Goal: Information Seeking & Learning: Learn about a topic

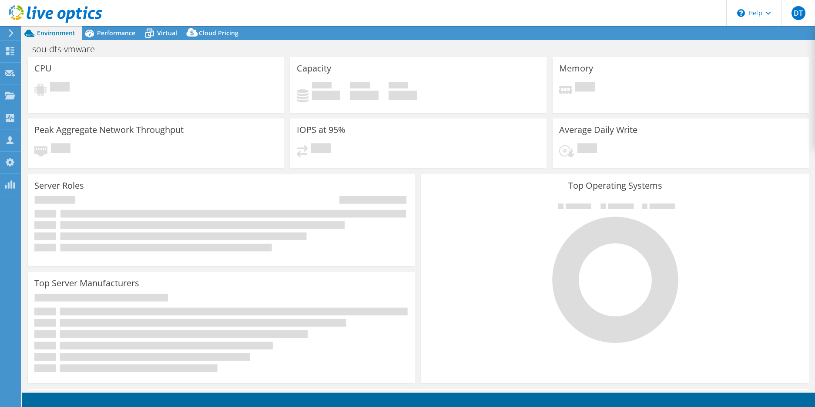
select select "USD"
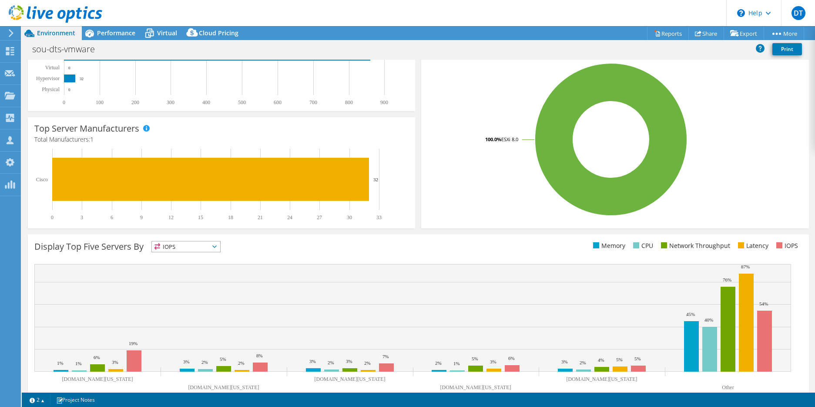
scroll to position [175, 0]
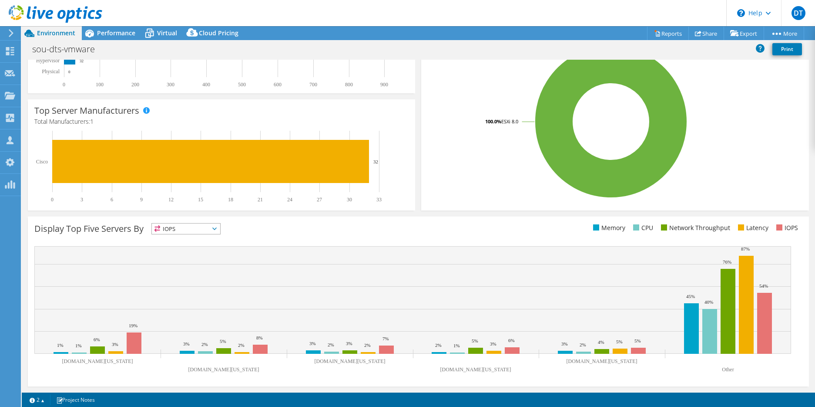
click at [220, 229] on span "IOPS" at bounding box center [186, 228] width 68 height 10
click at [193, 252] on li "Memory" at bounding box center [186, 252] width 68 height 12
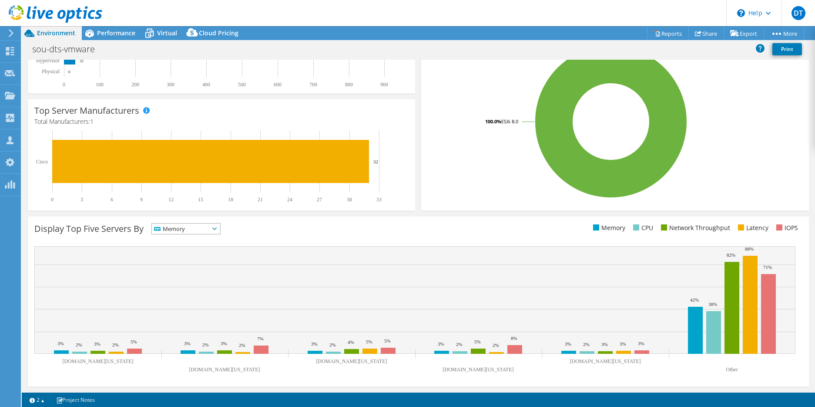
click at [220, 232] on span "Memory" at bounding box center [186, 228] width 68 height 10
click at [195, 263] on li "CPU" at bounding box center [186, 264] width 68 height 12
click at [220, 230] on span "CPU" at bounding box center [186, 228] width 68 height 10
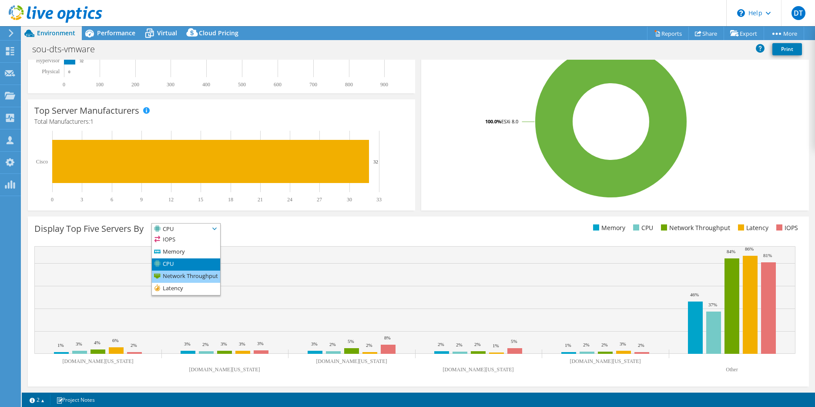
click at [202, 279] on li "Network Throughput" at bounding box center [186, 276] width 68 height 12
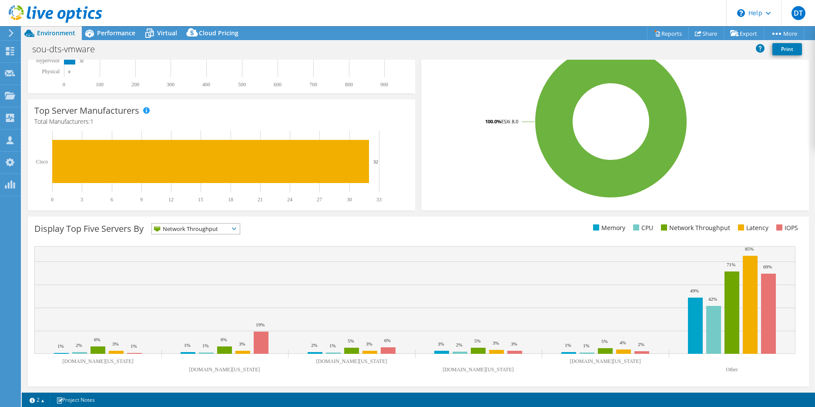
click at [222, 232] on span "Network Throughput" at bounding box center [190, 228] width 77 height 10
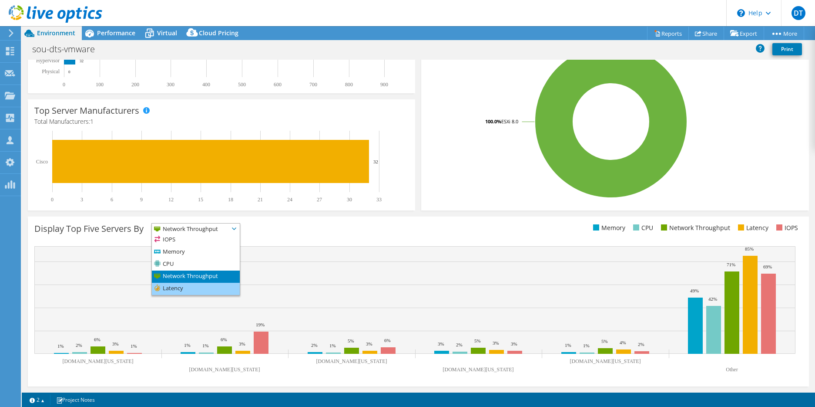
click at [198, 286] on li "Latency" at bounding box center [196, 289] width 88 height 12
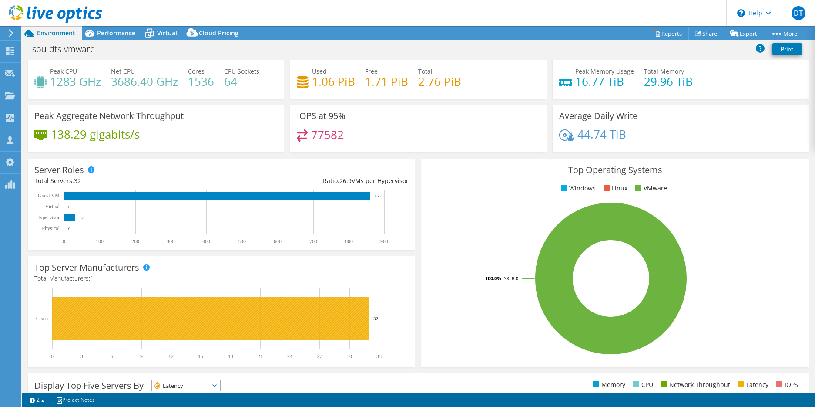
scroll to position [0, 0]
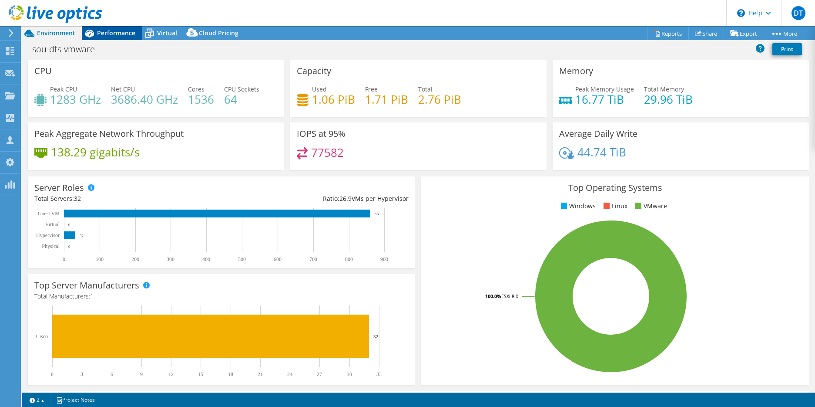
click at [121, 37] on span "Performance" at bounding box center [116, 33] width 38 height 8
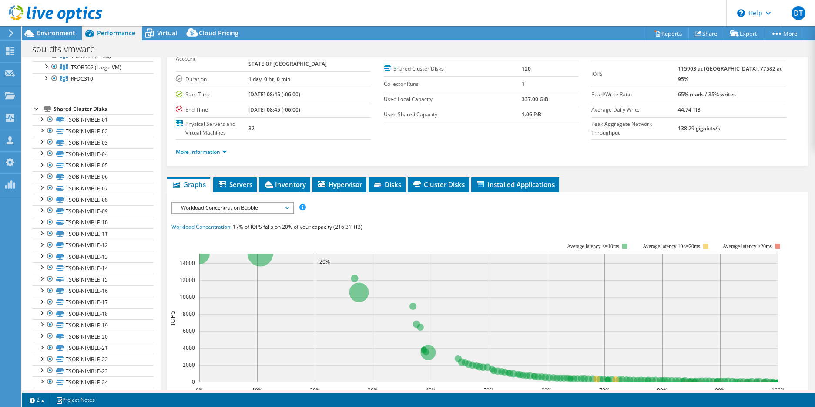
scroll to position [104, 0]
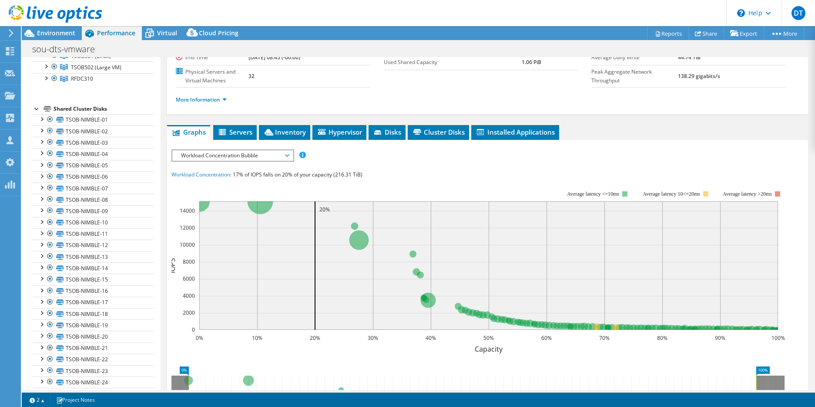
click at [245, 161] on div "Workload Concentration Bubble IOPS Disk Throughput IO Size Latency Queue Depth …" at bounding box center [233, 155] width 123 height 12
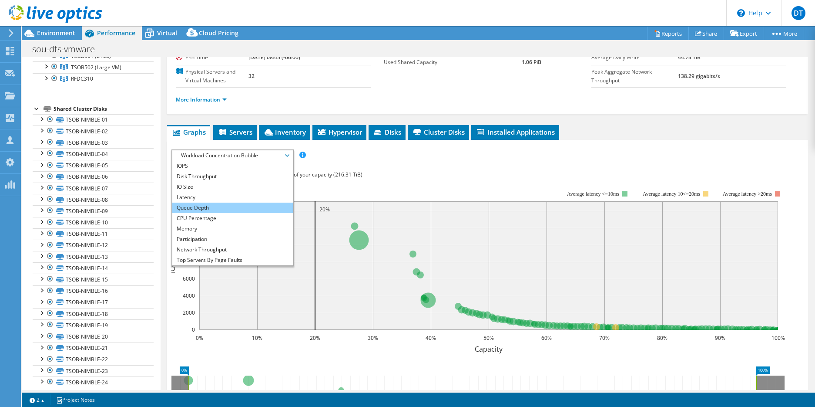
click at [236, 206] on li "Queue Depth" at bounding box center [232, 207] width 121 height 10
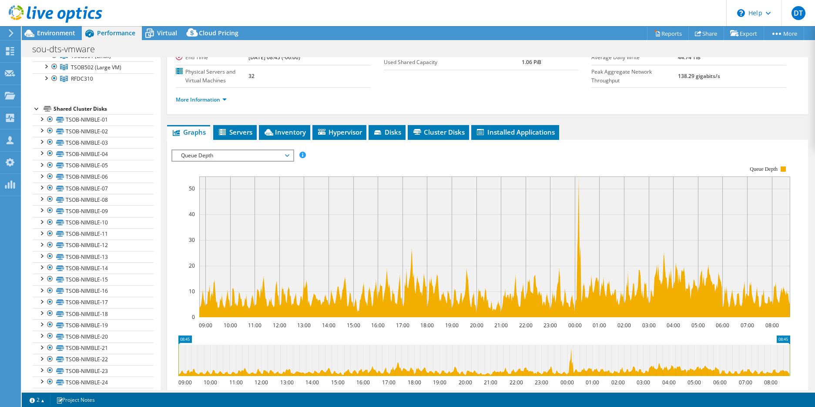
scroll to position [157, 0]
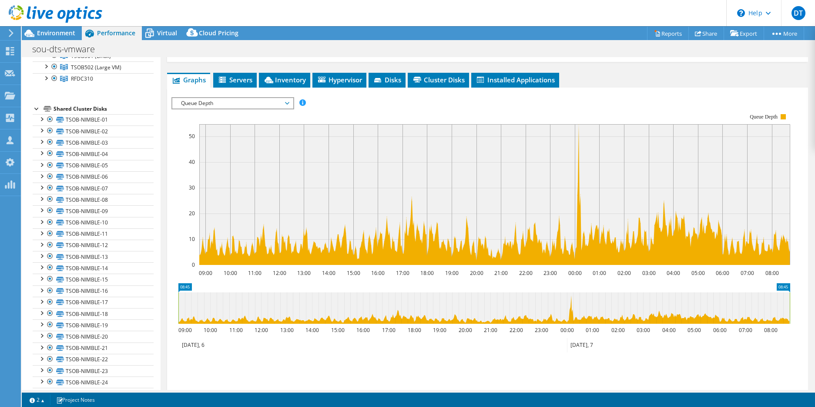
click at [220, 108] on span "Queue Depth" at bounding box center [233, 103] width 112 height 10
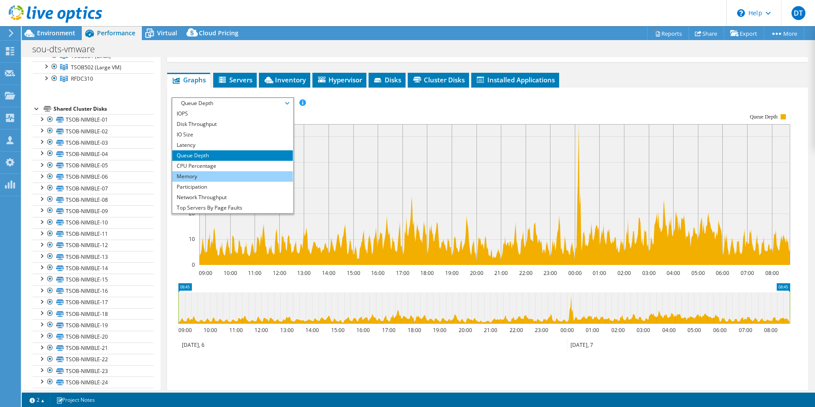
click at [212, 173] on li "Memory" at bounding box center [232, 176] width 121 height 10
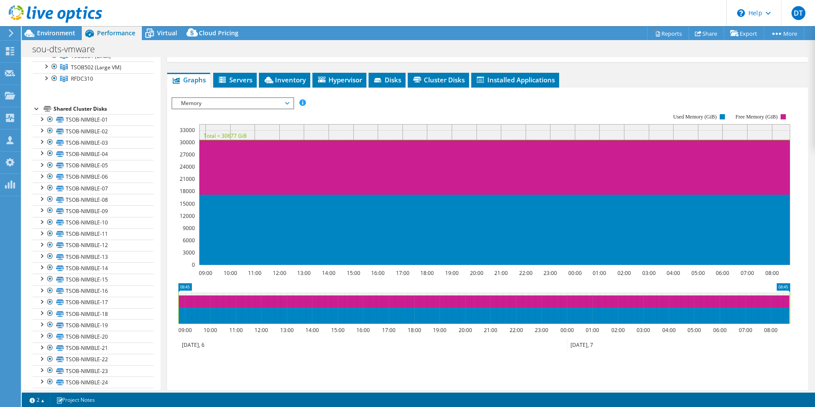
click at [246, 103] on span "Memory" at bounding box center [233, 103] width 112 height 10
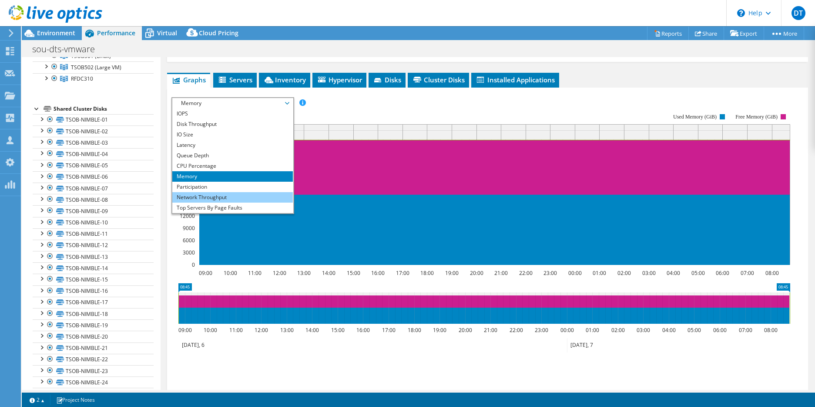
click at [222, 195] on li "Network Throughput" at bounding box center [232, 197] width 121 height 10
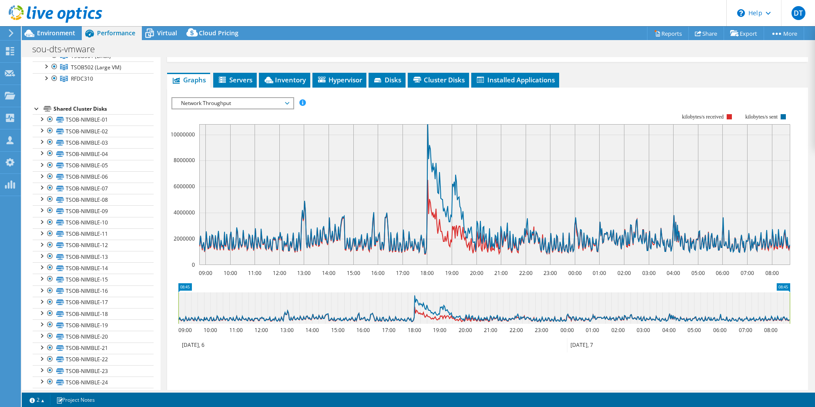
click at [230, 101] on span "Network Throughput" at bounding box center [233, 103] width 112 height 10
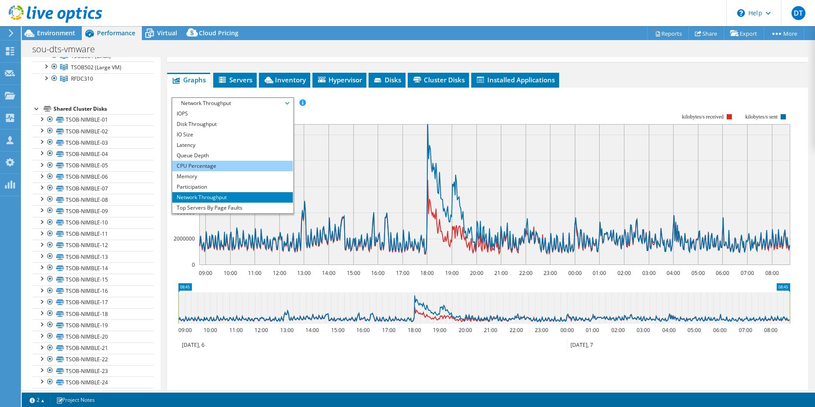
scroll to position [31, 0]
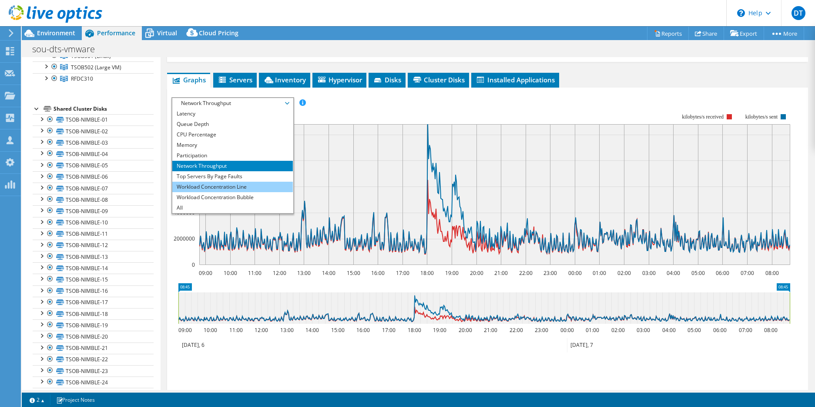
click at [241, 186] on li "Workload Concentration Line" at bounding box center [232, 187] width 121 height 10
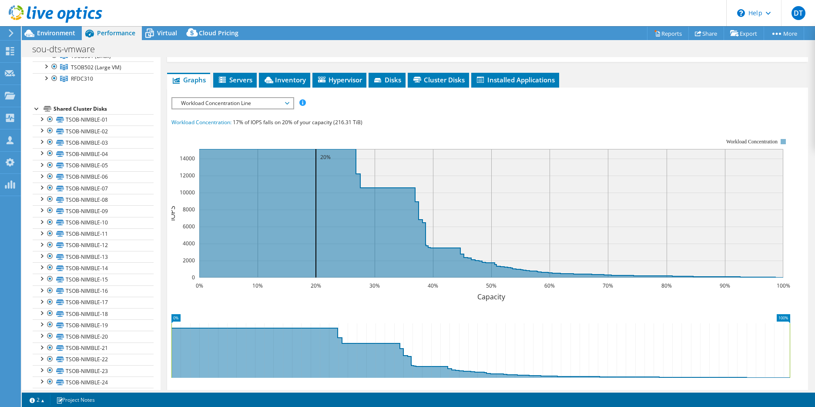
click at [239, 106] on span "Workload Concentration Line" at bounding box center [233, 103] width 112 height 10
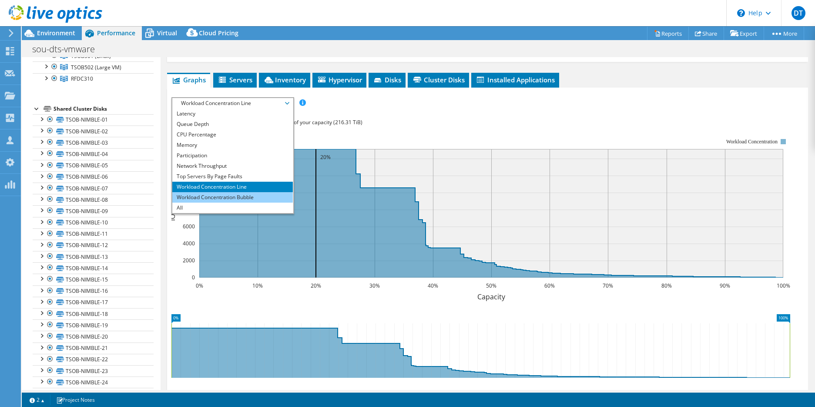
click at [226, 195] on li "Workload Concentration Bubble" at bounding box center [232, 197] width 121 height 10
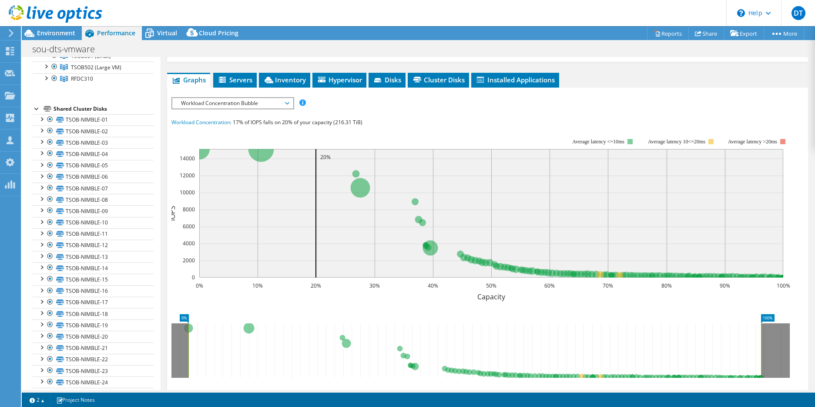
click at [253, 103] on span "Workload Concentration Bubble" at bounding box center [233, 103] width 112 height 10
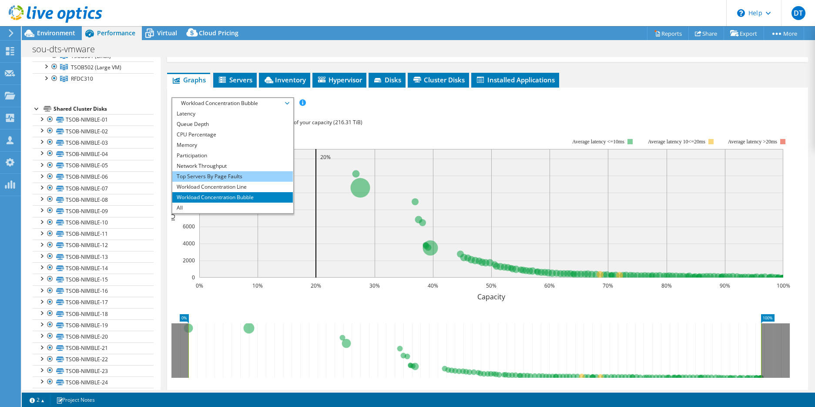
scroll to position [0, 0]
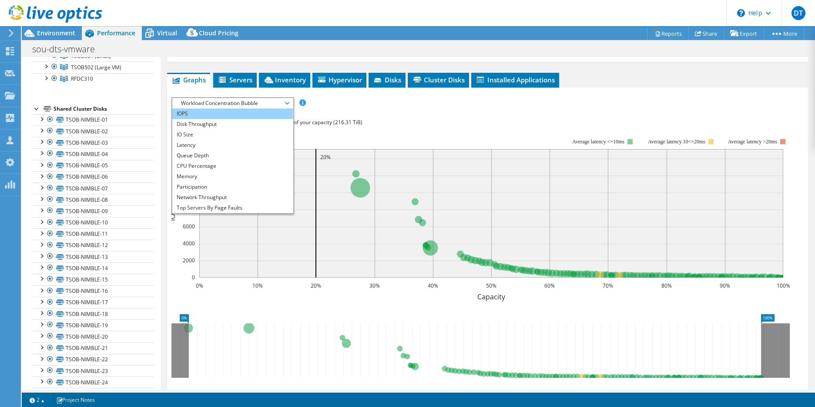
click at [215, 113] on li "IOPS" at bounding box center [232, 113] width 121 height 10
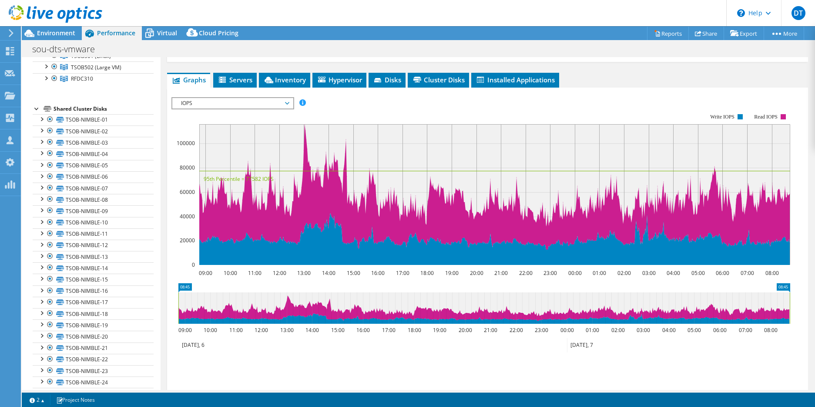
click at [221, 100] on span "IOPS" at bounding box center [233, 103] width 112 height 10
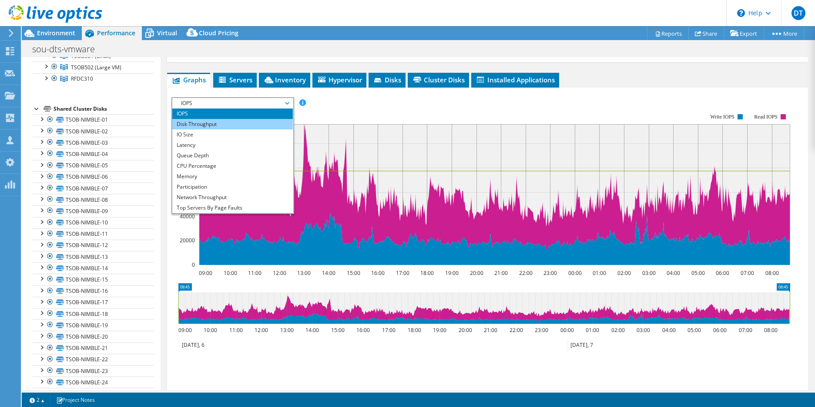
click at [217, 121] on li "Disk Throughput" at bounding box center [232, 124] width 121 height 10
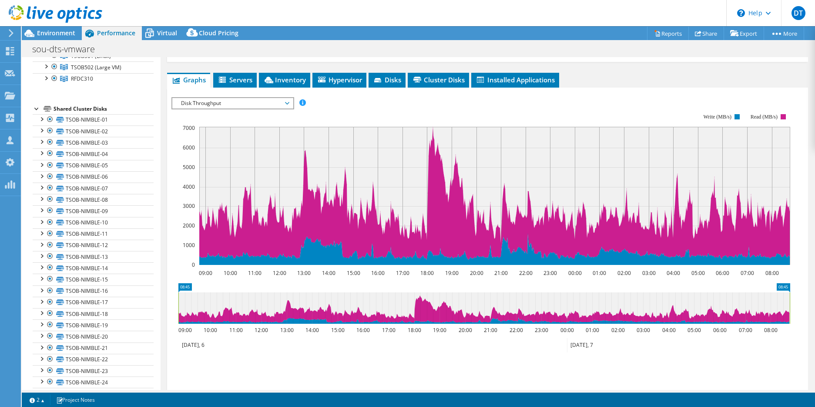
click at [241, 102] on span "Disk Throughput" at bounding box center [233, 103] width 112 height 10
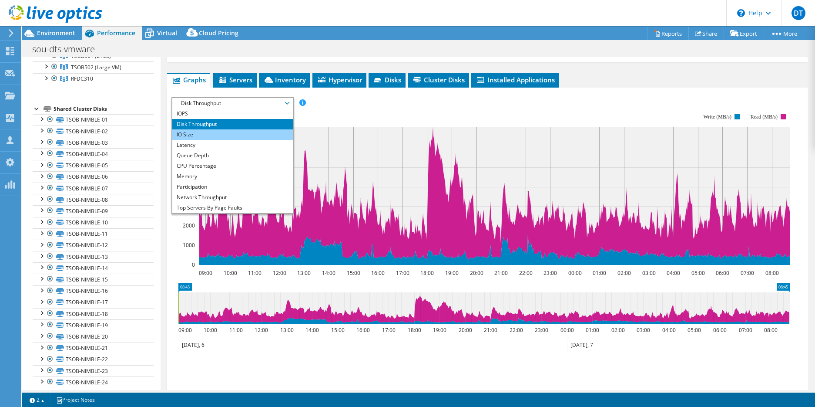
click at [233, 129] on li "IO Size" at bounding box center [232, 134] width 121 height 10
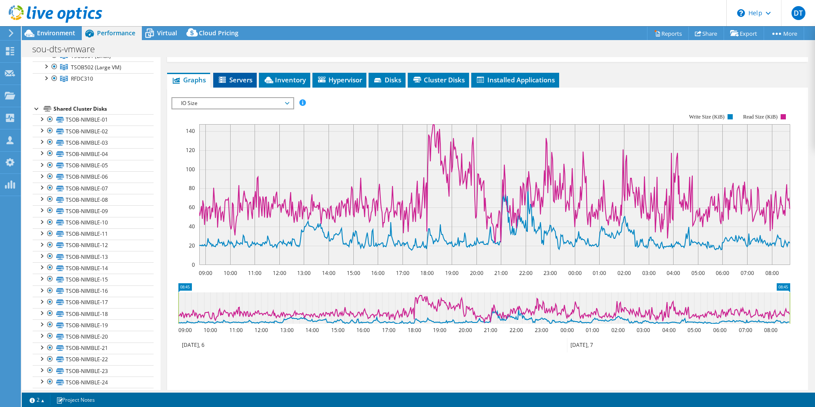
click at [227, 84] on li "Servers" at bounding box center [235, 80] width 44 height 15
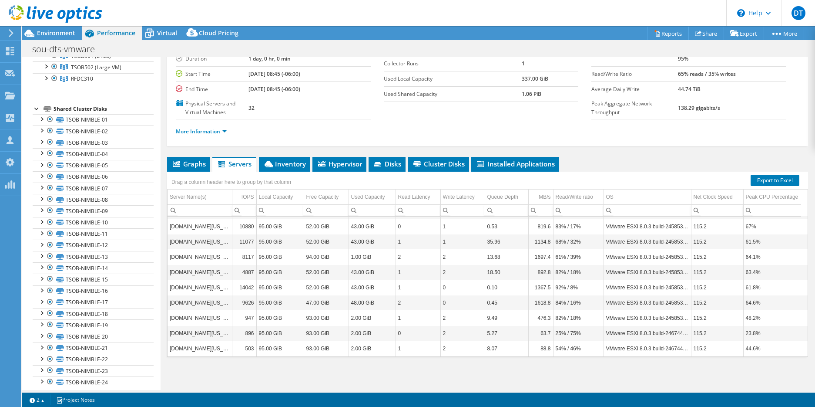
scroll to position [355, 0]
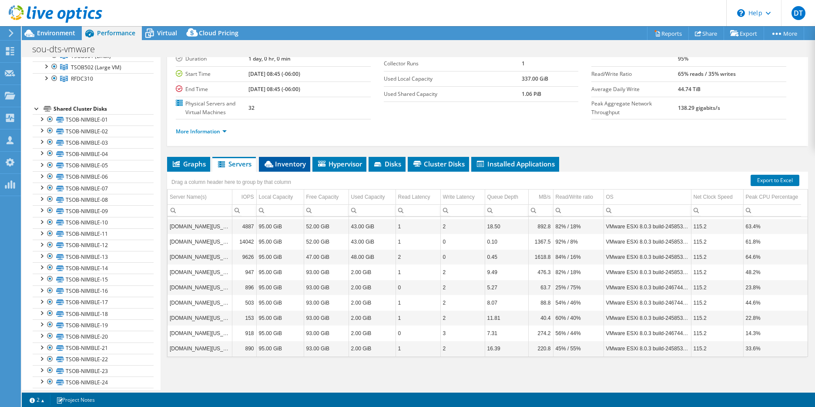
click at [300, 167] on span "Inventory" at bounding box center [284, 163] width 43 height 9
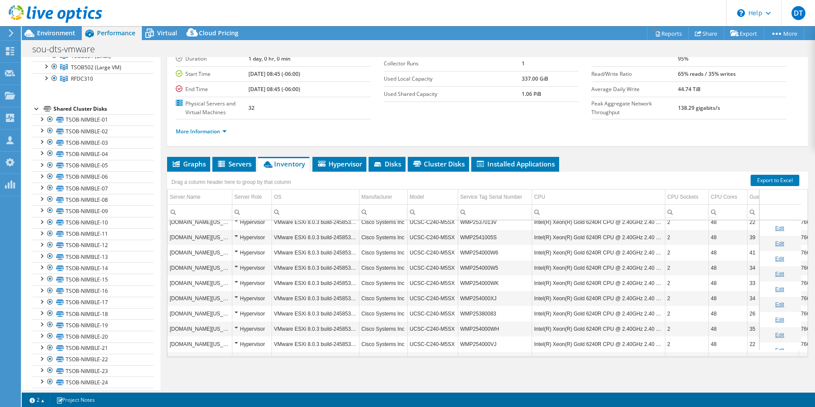
scroll to position [0, 0]
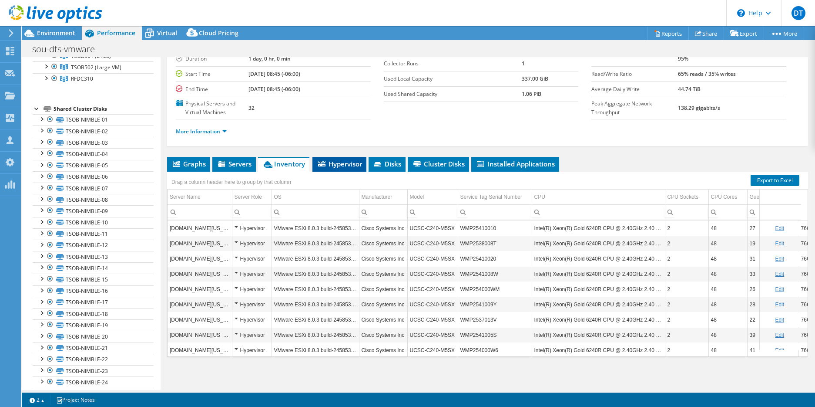
click at [354, 162] on span "Hypervisor" at bounding box center [339, 163] width 45 height 9
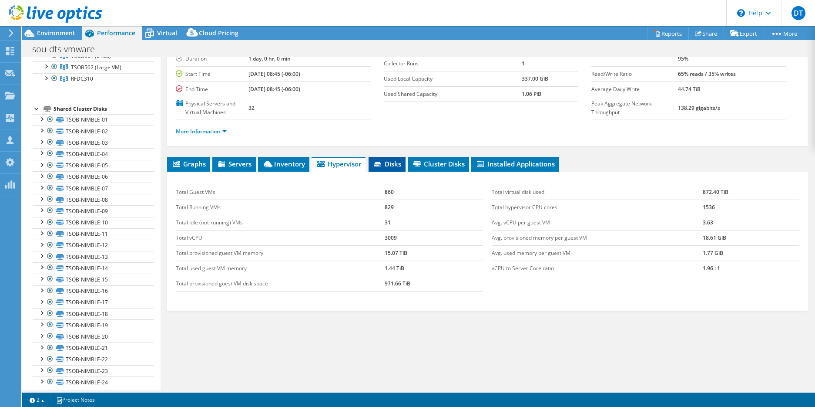
click at [392, 166] on span "Disks" at bounding box center [387, 163] width 28 height 9
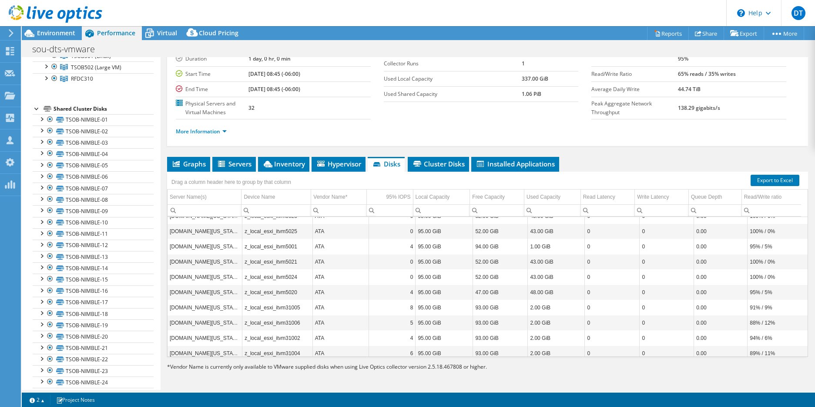
scroll to position [355, 0]
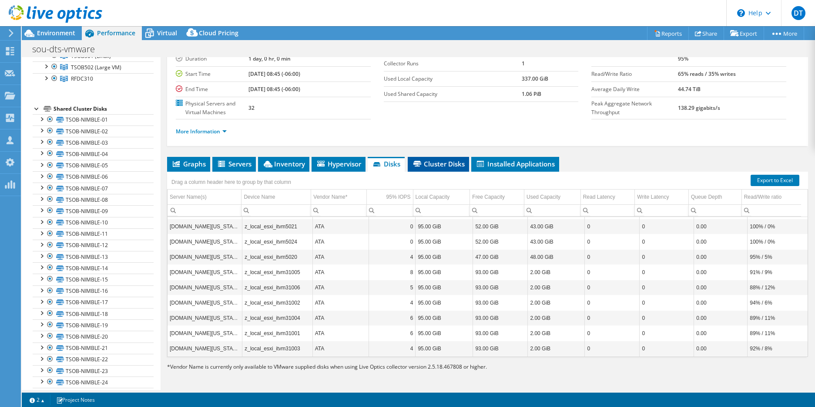
click at [456, 165] on span "Cluster Disks" at bounding box center [438, 163] width 53 height 9
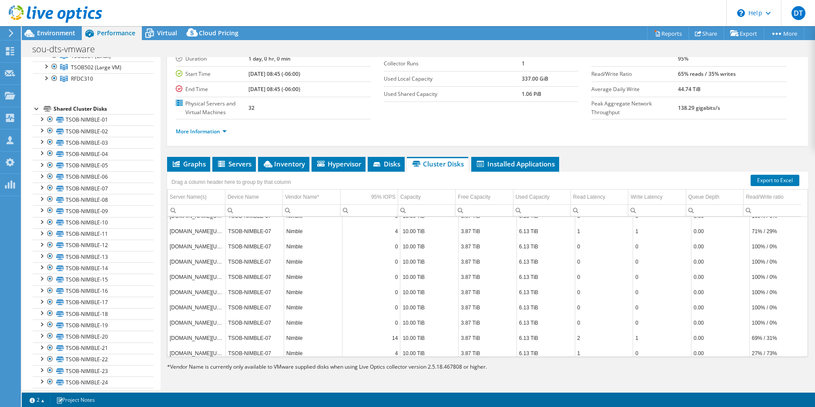
scroll to position [2769, 0]
click at [508, 168] on li "Installed Applications" at bounding box center [516, 164] width 88 height 15
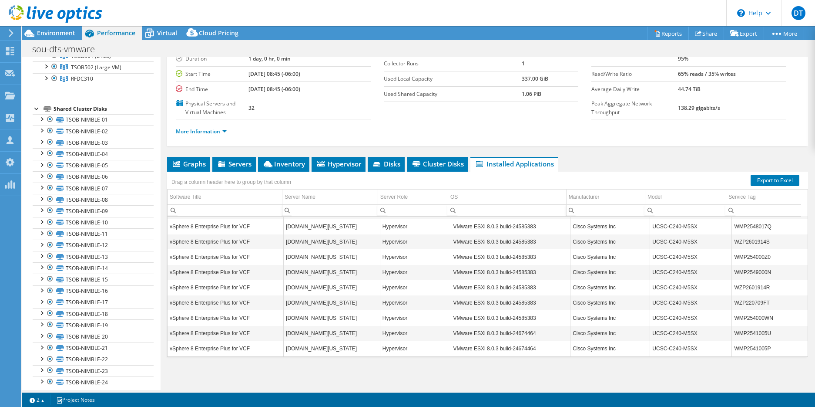
scroll to position [355, 0]
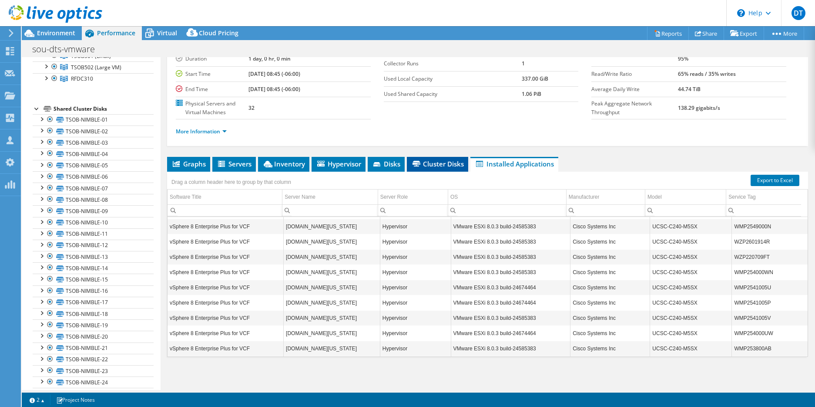
click at [433, 167] on span "Cluster Disks" at bounding box center [437, 163] width 53 height 9
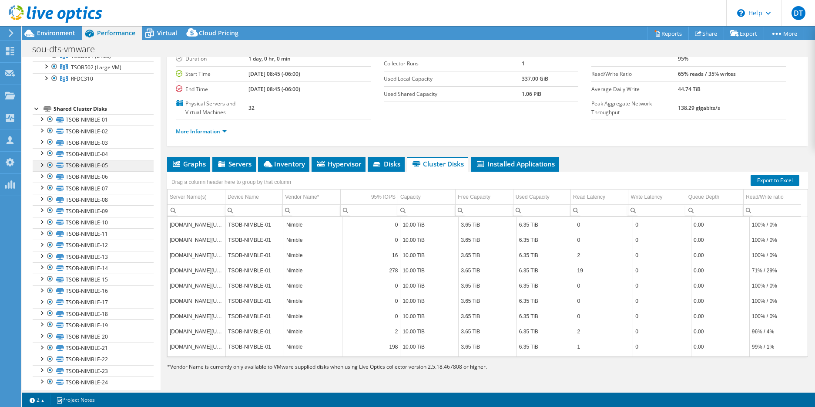
scroll to position [0, 0]
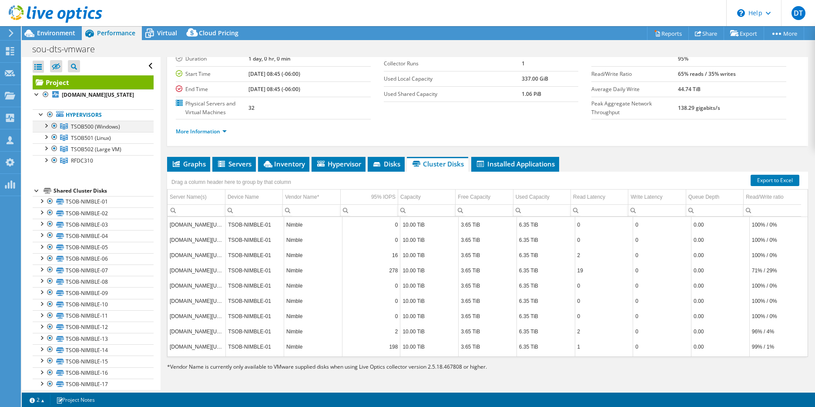
click at [46, 125] on div at bounding box center [45, 125] width 9 height 9
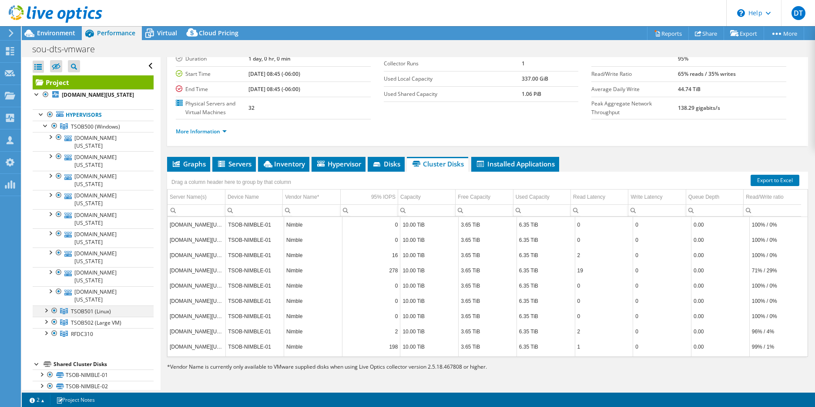
click at [45, 305] on div at bounding box center [45, 309] width 9 height 9
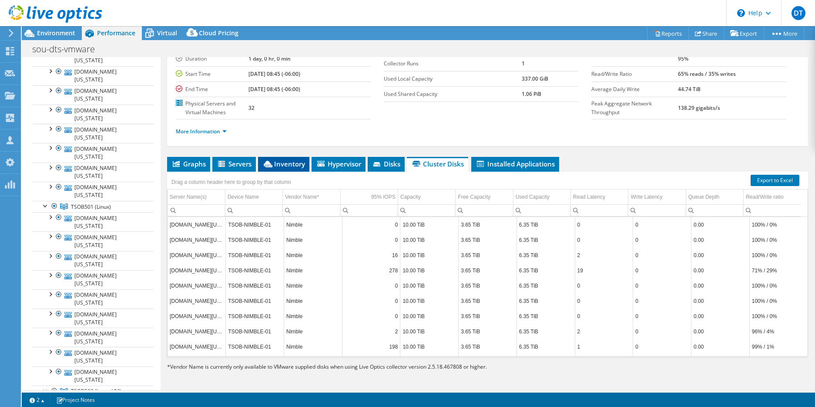
click at [283, 166] on span "Inventory" at bounding box center [284, 163] width 43 height 9
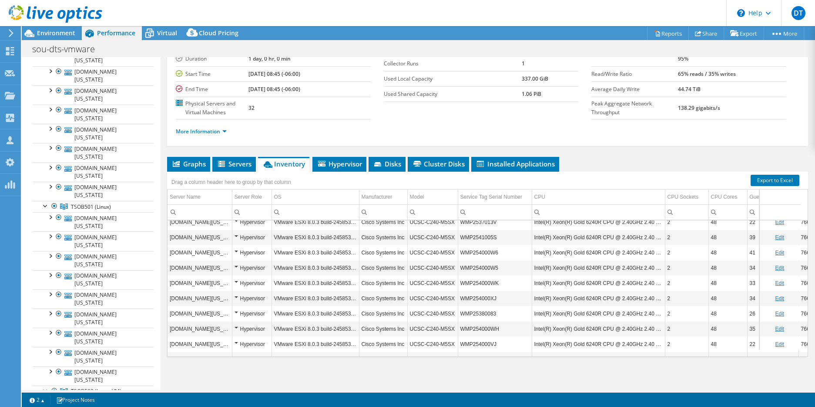
scroll to position [0, 0]
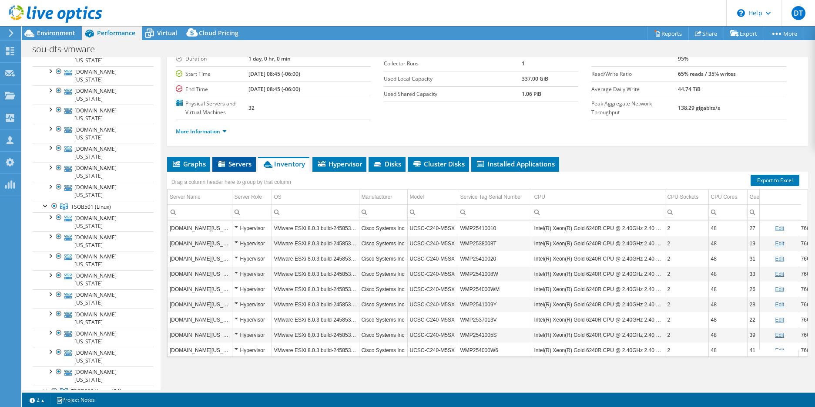
click at [235, 165] on span "Servers" at bounding box center [234, 163] width 35 height 9
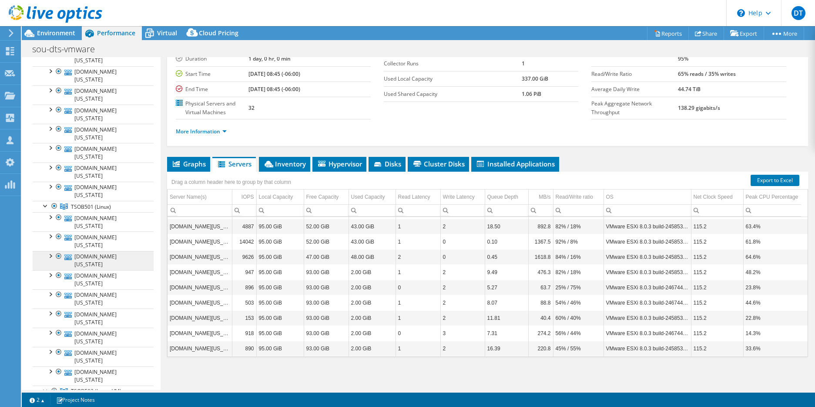
scroll to position [157, 0]
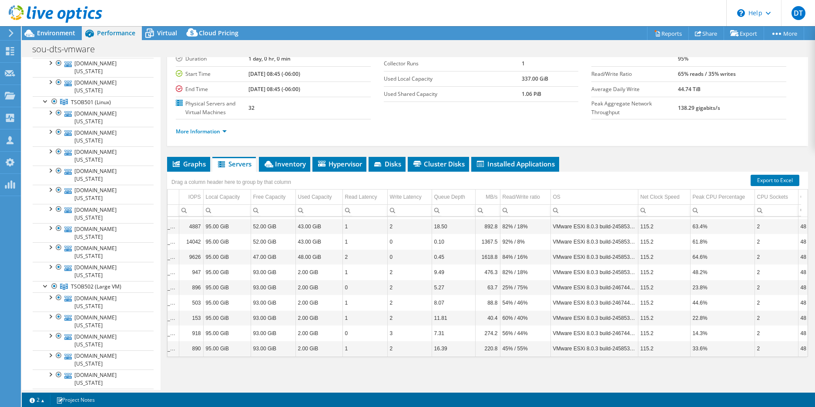
scroll to position [0, 0]
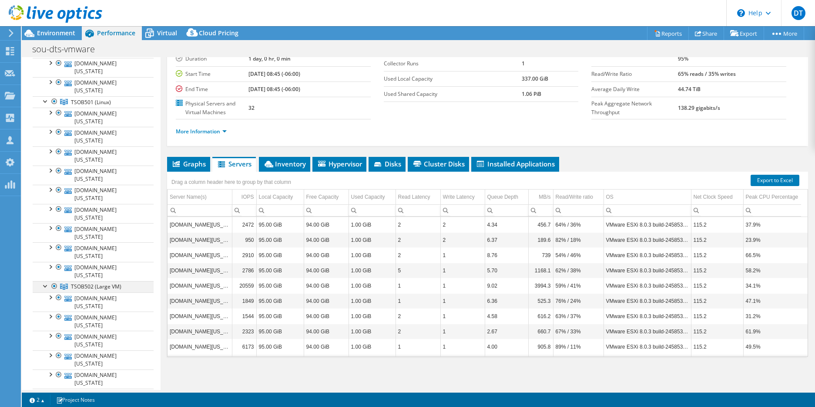
click at [44, 281] on div at bounding box center [45, 285] width 9 height 9
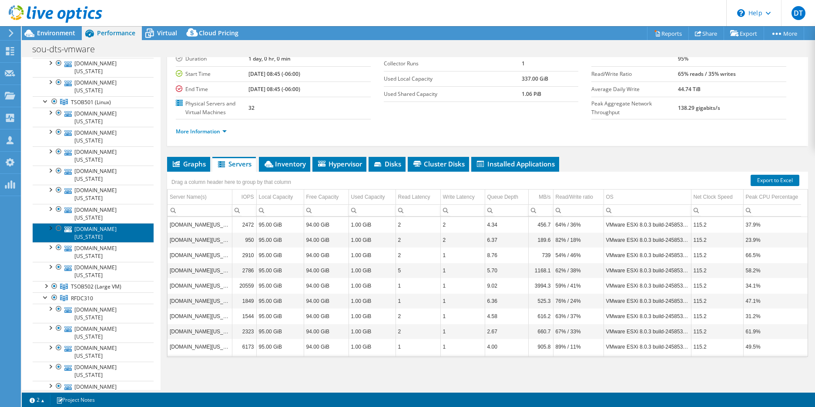
click at [105, 223] on link "[DOMAIN_NAME][US_STATE]" at bounding box center [93, 232] width 121 height 19
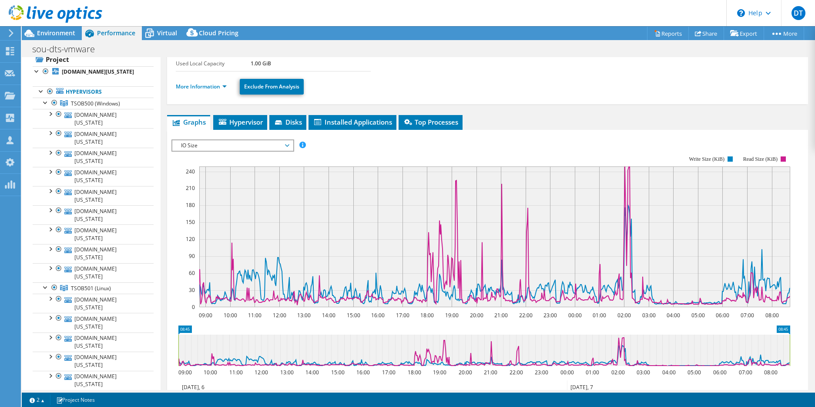
scroll to position [18, 0]
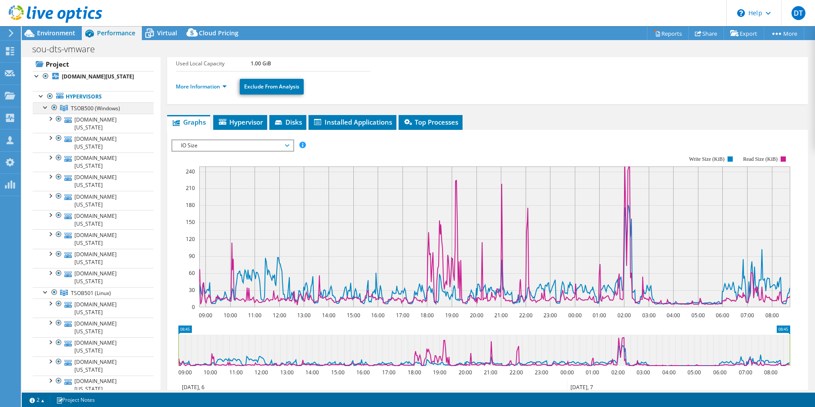
click at [45, 107] on div at bounding box center [45, 106] width 9 height 9
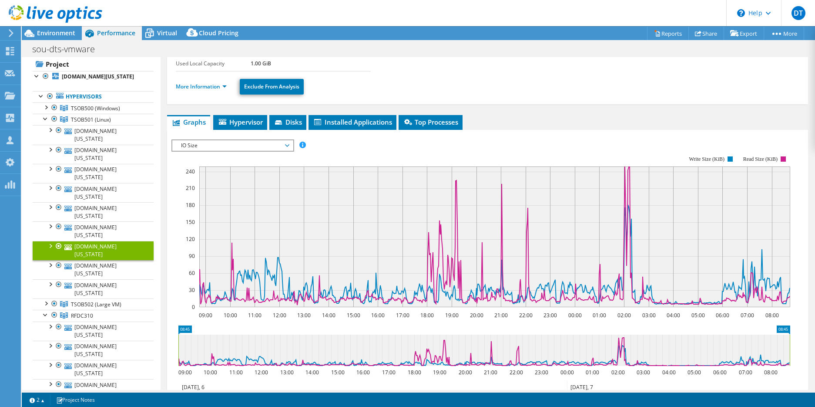
click at [284, 142] on span "IO Size" at bounding box center [233, 145] width 112 height 10
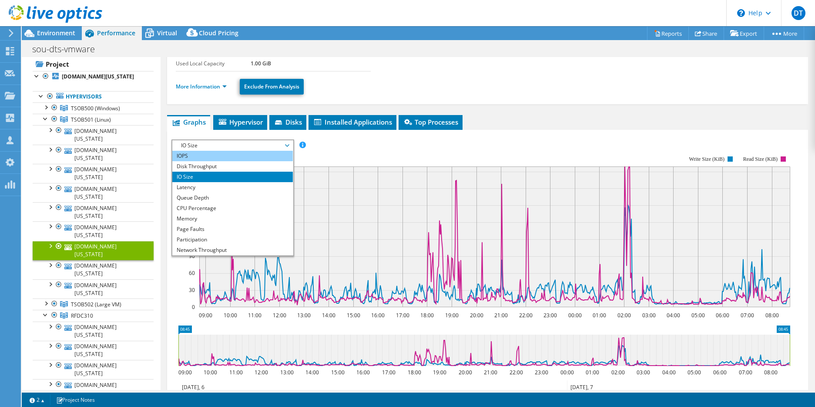
scroll to position [0, 0]
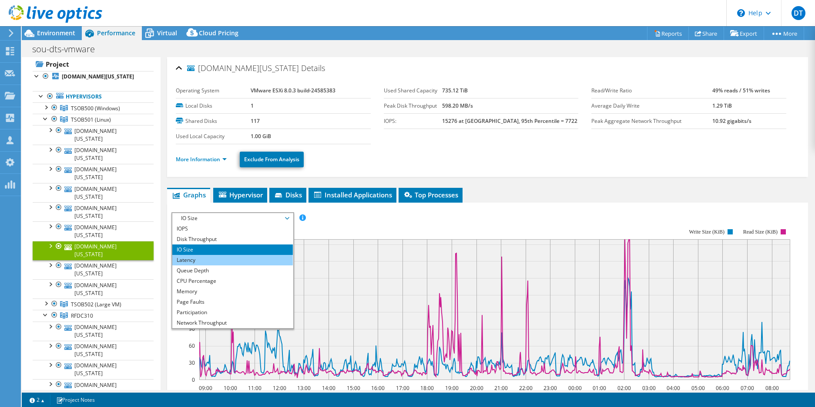
click at [201, 256] on li "Latency" at bounding box center [232, 260] width 121 height 10
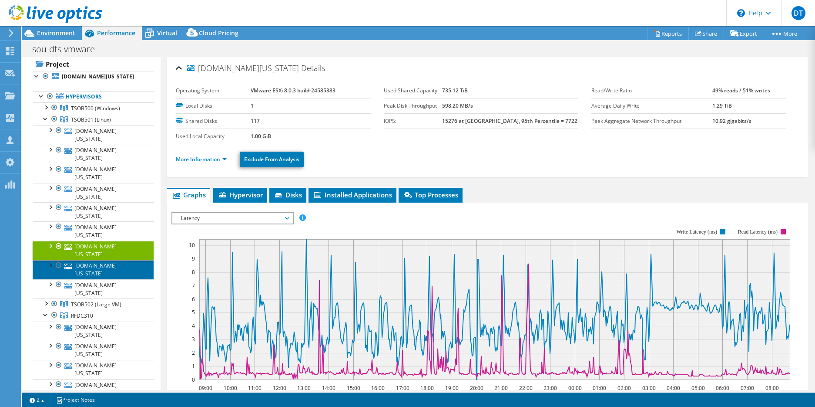
click at [122, 260] on link "[DOMAIN_NAME][US_STATE]" at bounding box center [93, 269] width 121 height 19
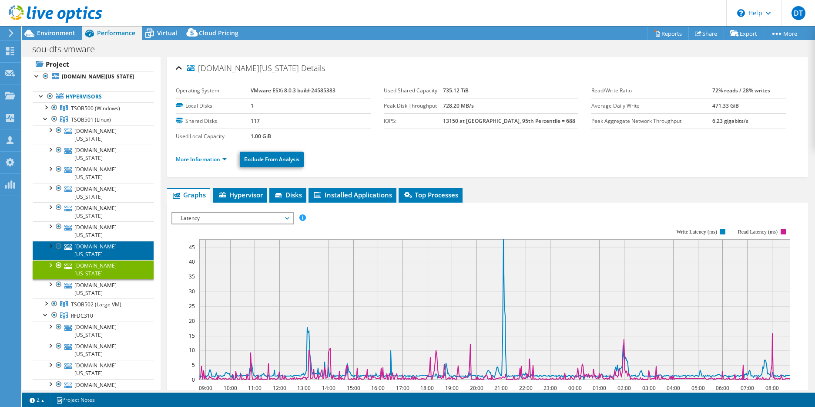
click at [113, 241] on link "[DOMAIN_NAME][US_STATE]" at bounding box center [93, 250] width 121 height 19
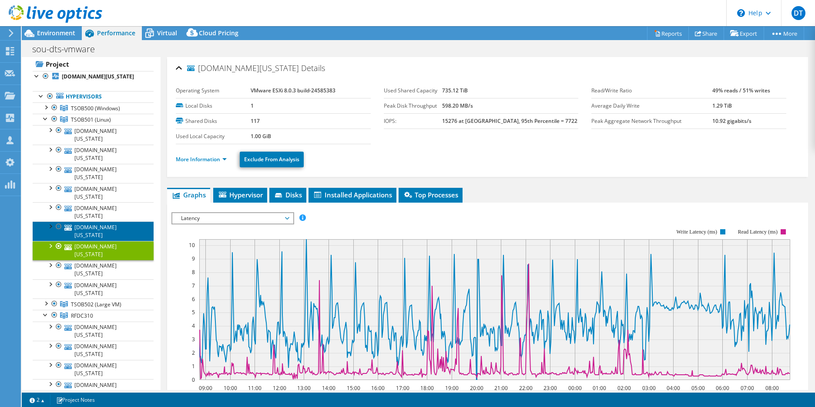
click at [109, 221] on link "[DOMAIN_NAME][US_STATE]" at bounding box center [93, 230] width 121 height 19
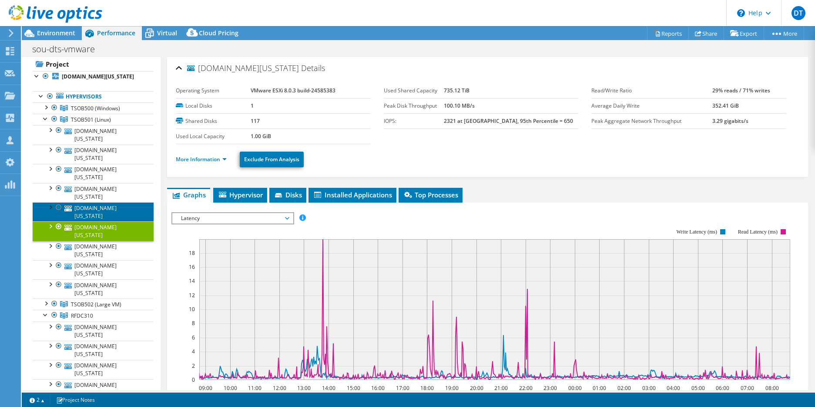
click at [105, 202] on link "[DOMAIN_NAME][US_STATE]" at bounding box center [93, 211] width 121 height 19
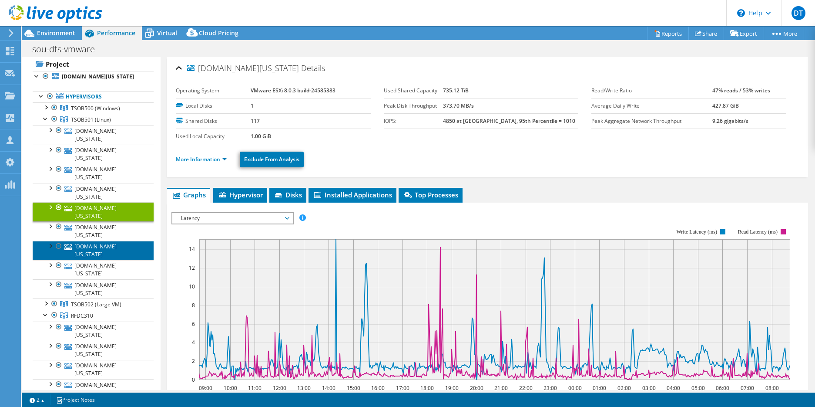
click at [109, 241] on link "[DOMAIN_NAME][US_STATE]" at bounding box center [93, 250] width 121 height 19
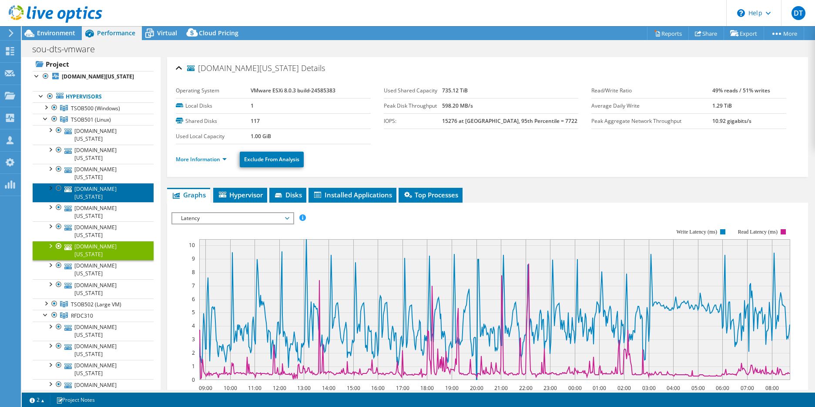
click at [102, 183] on link "[DOMAIN_NAME][US_STATE]" at bounding box center [93, 192] width 121 height 19
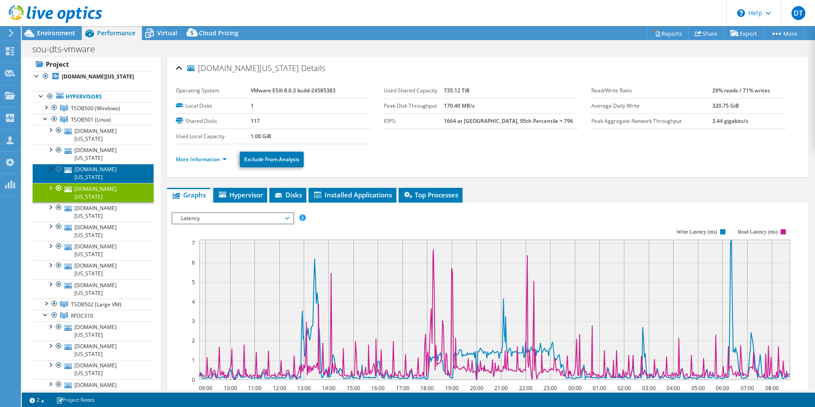
click at [100, 164] on link "[DOMAIN_NAME][US_STATE]" at bounding box center [93, 173] width 121 height 19
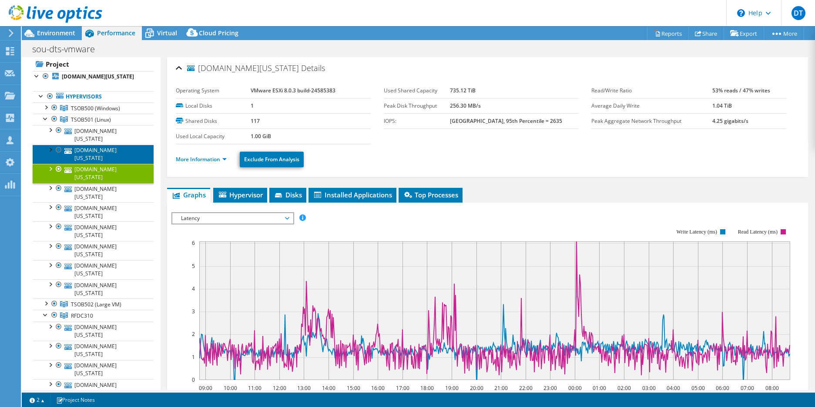
click at [98, 145] on link "[DOMAIN_NAME][US_STATE]" at bounding box center [93, 154] width 121 height 19
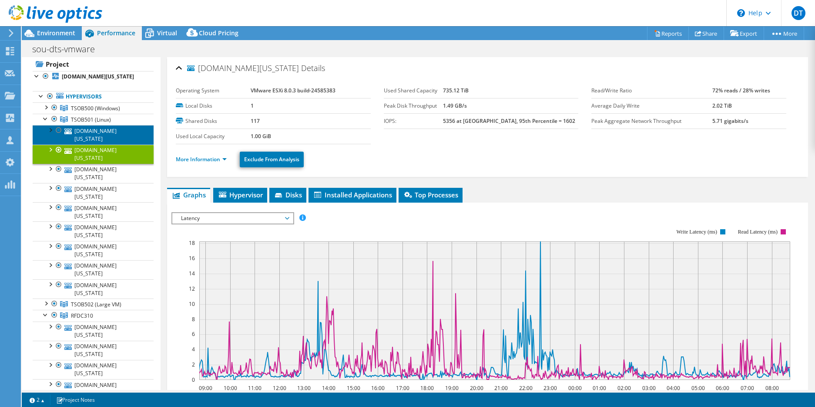
click at [92, 131] on link "[DOMAIN_NAME][US_STATE]" at bounding box center [93, 134] width 121 height 19
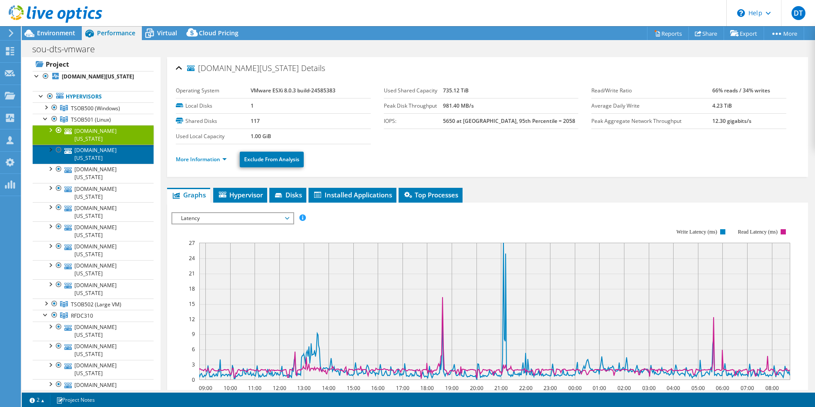
click at [94, 145] on link "[DOMAIN_NAME][US_STATE]" at bounding box center [93, 154] width 121 height 19
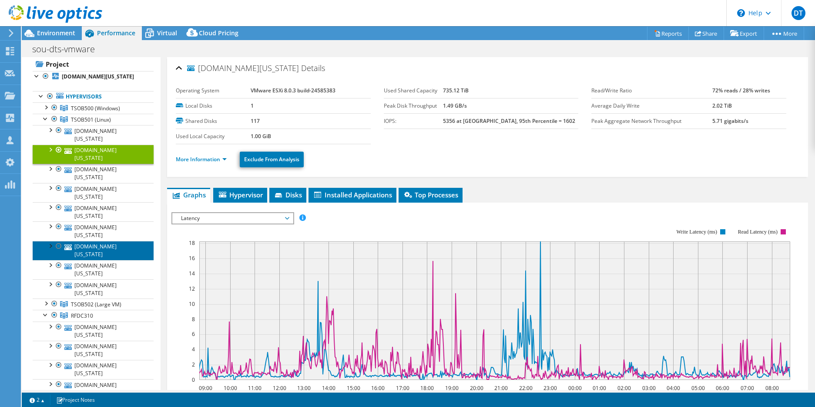
click at [86, 241] on link "[DOMAIN_NAME][US_STATE]" at bounding box center [93, 250] width 121 height 19
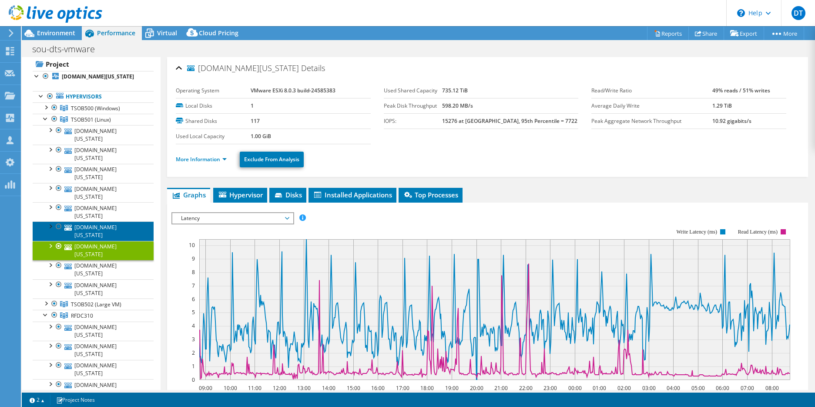
click at [82, 221] on link "[DOMAIN_NAME][US_STATE]" at bounding box center [93, 230] width 121 height 19
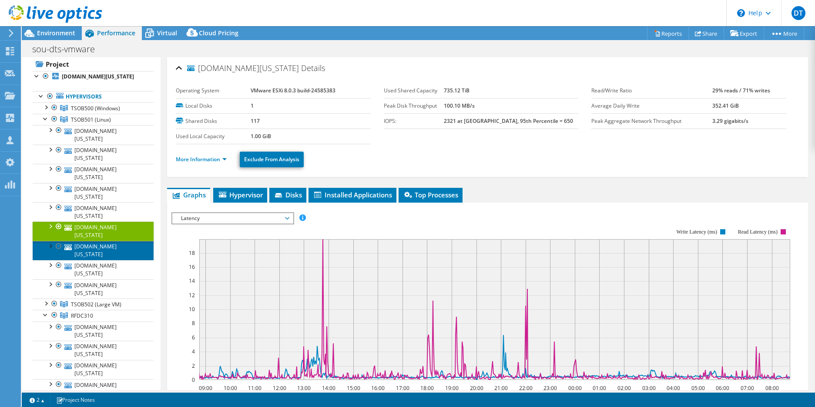
click at [84, 241] on link "[DOMAIN_NAME][US_STATE]" at bounding box center [93, 250] width 121 height 19
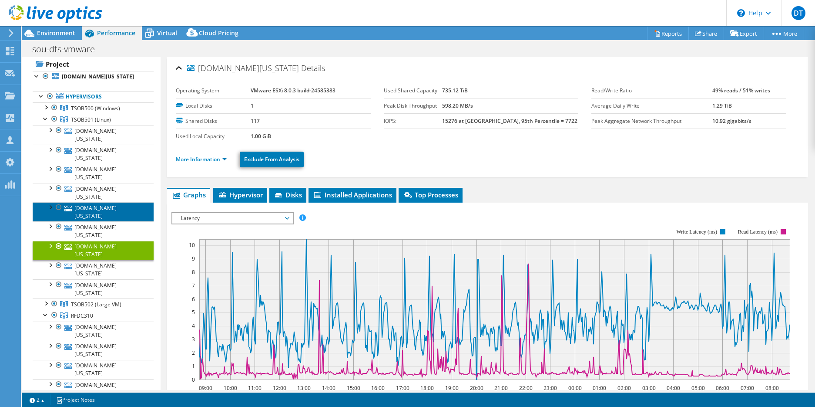
click at [86, 202] on link "[DOMAIN_NAME][US_STATE]" at bounding box center [93, 211] width 121 height 19
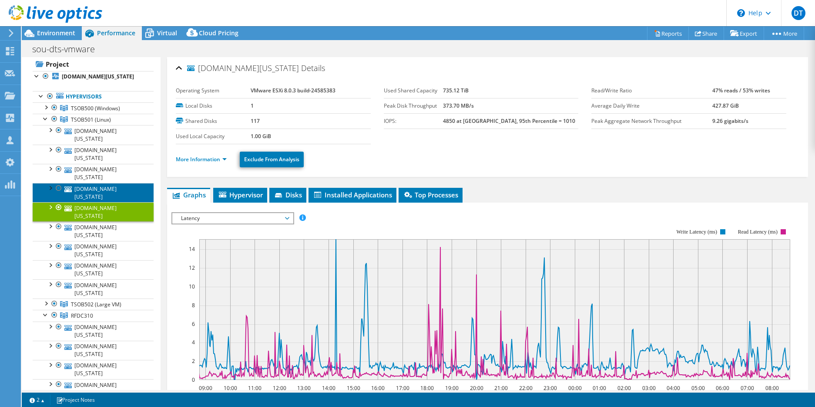
click at [84, 183] on link "[DOMAIN_NAME][US_STATE]" at bounding box center [93, 192] width 121 height 19
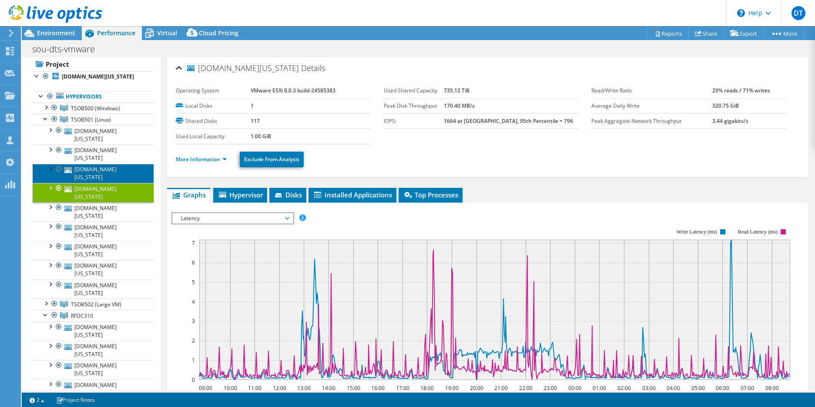
click at [81, 164] on link "[DOMAIN_NAME][US_STATE]" at bounding box center [93, 173] width 121 height 19
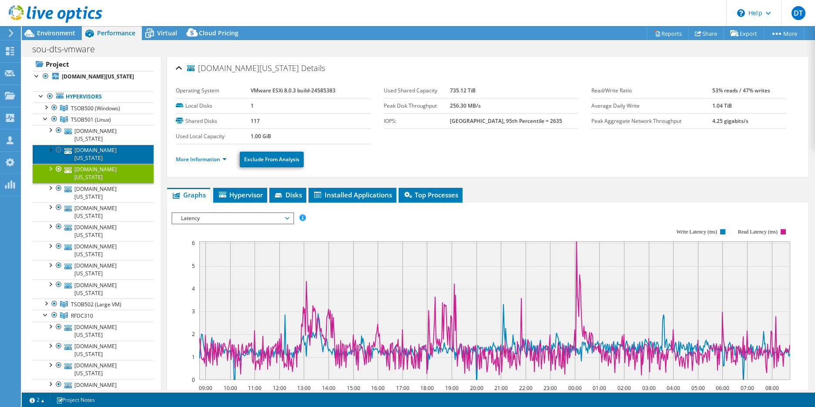
click at [79, 145] on link "[DOMAIN_NAME][US_STATE]" at bounding box center [93, 154] width 121 height 19
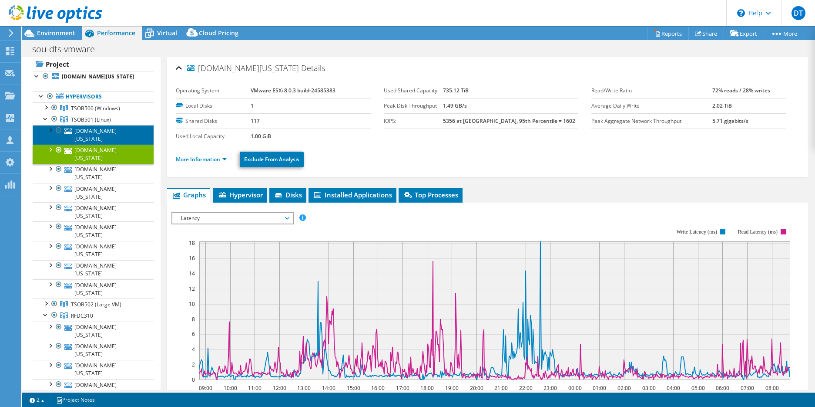
click at [82, 133] on link "[DOMAIN_NAME][US_STATE]" at bounding box center [93, 134] width 121 height 19
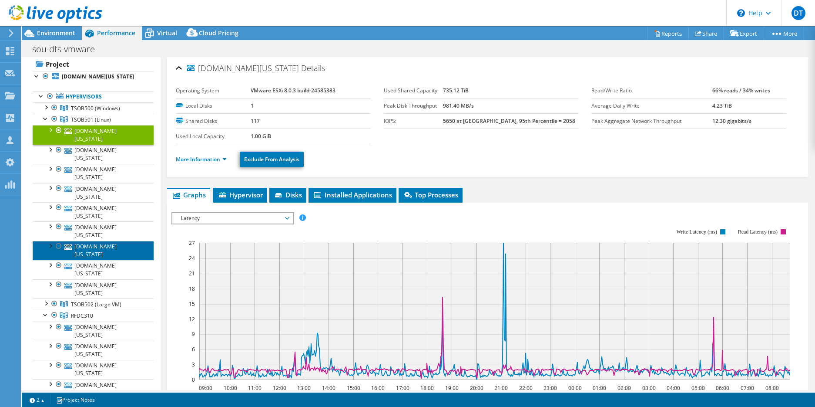
click at [86, 241] on link "[DOMAIN_NAME][US_STATE]" at bounding box center [93, 250] width 121 height 19
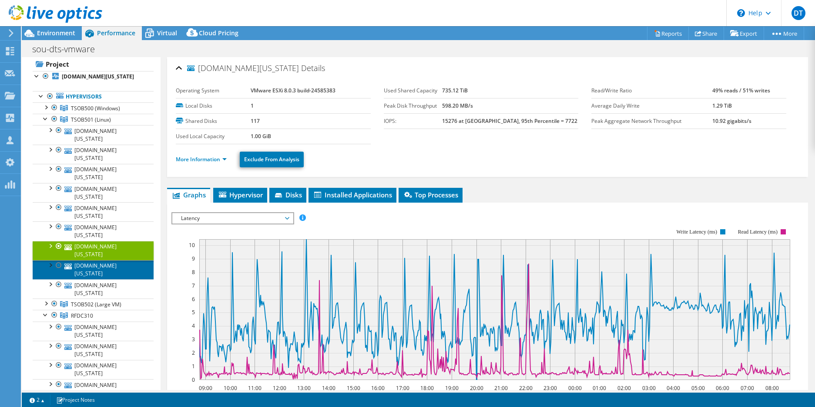
click at [87, 260] on link "[DOMAIN_NAME][US_STATE]" at bounding box center [93, 269] width 121 height 19
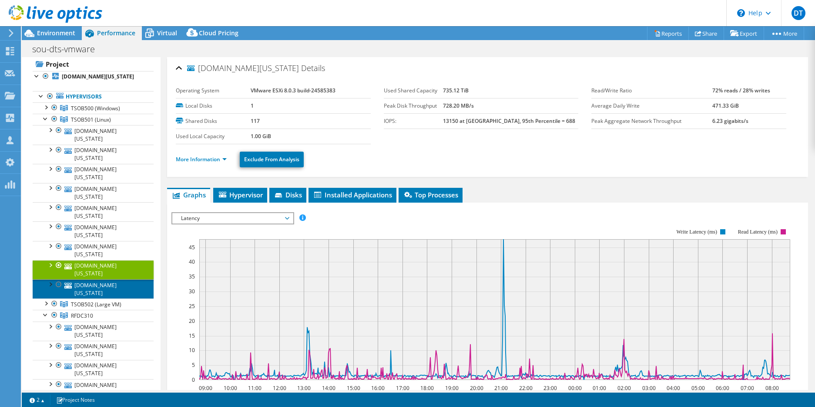
click at [86, 279] on link "[DOMAIN_NAME][US_STATE]" at bounding box center [93, 288] width 121 height 19
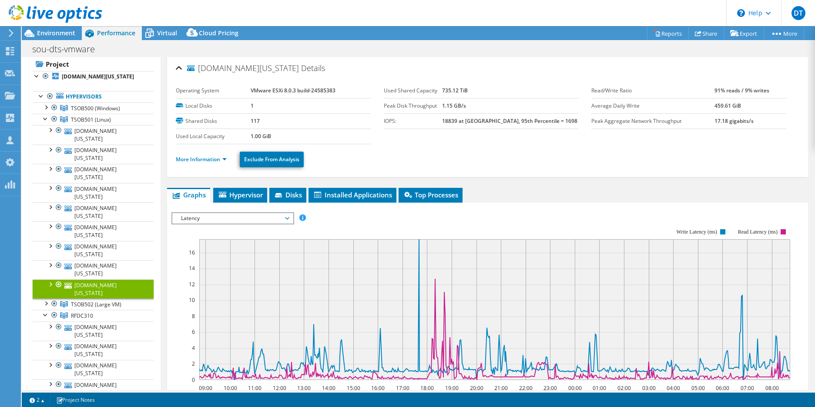
scroll to position [52, 0]
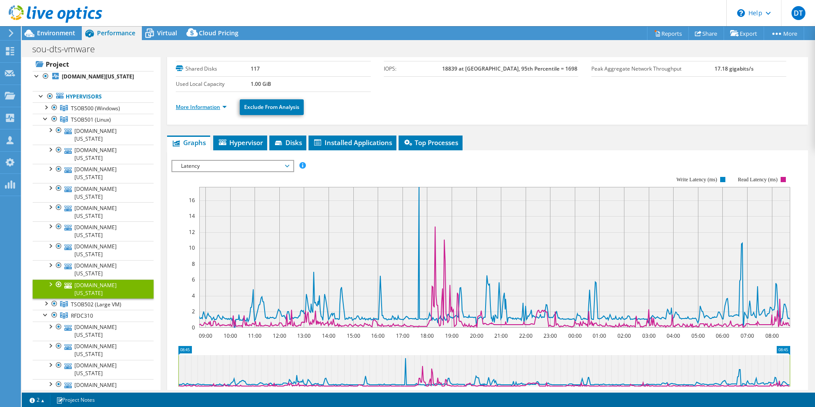
click at [222, 107] on link "More Information" at bounding box center [201, 106] width 51 height 7
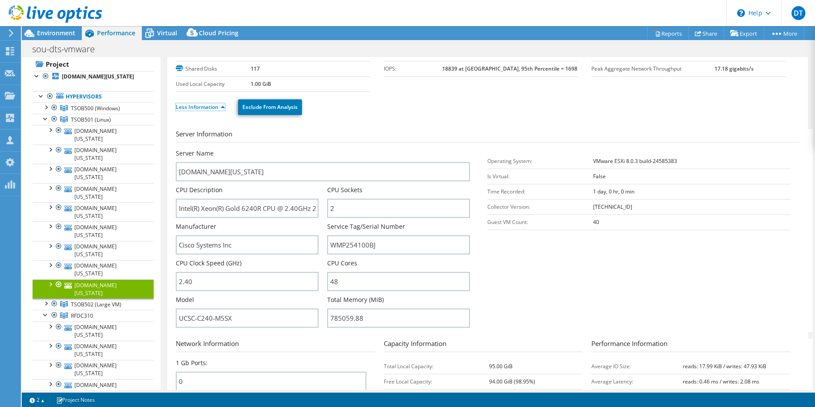
scroll to position [0, 0]
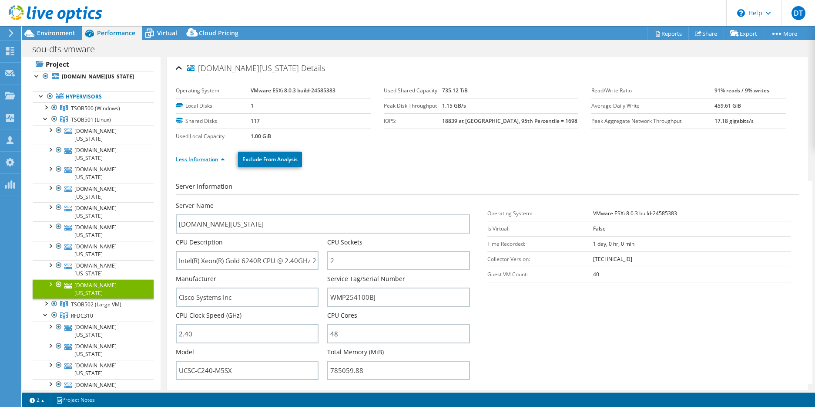
click at [215, 160] on link "Less Information" at bounding box center [200, 158] width 49 height 7
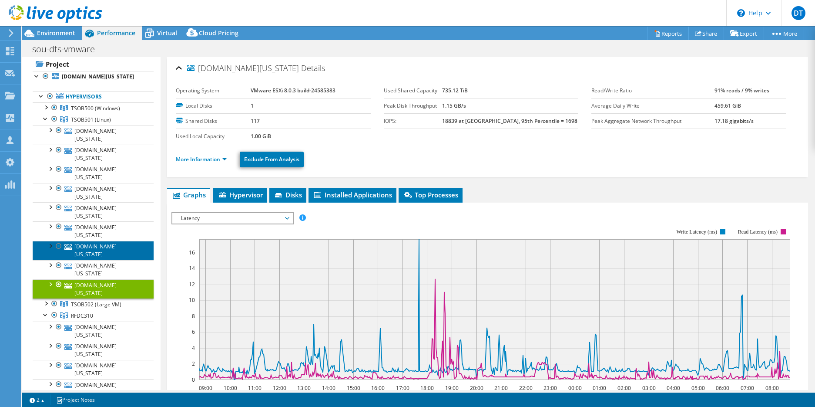
click at [108, 241] on link "[DOMAIN_NAME][US_STATE]" at bounding box center [93, 250] width 121 height 19
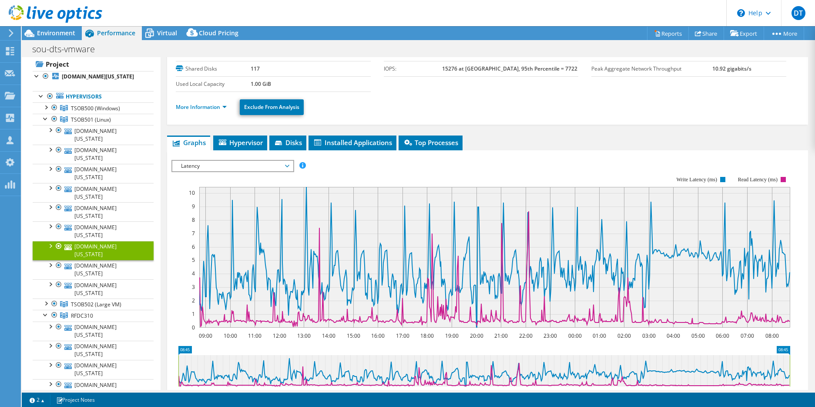
scroll to position [104, 0]
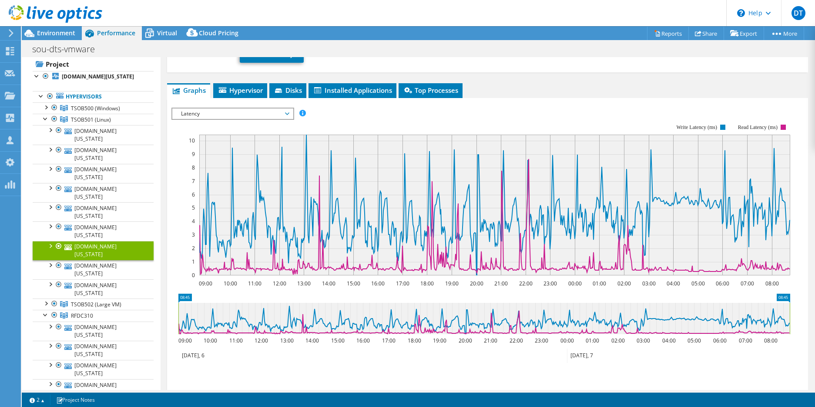
click at [287, 112] on span "Latency" at bounding box center [233, 113] width 112 height 10
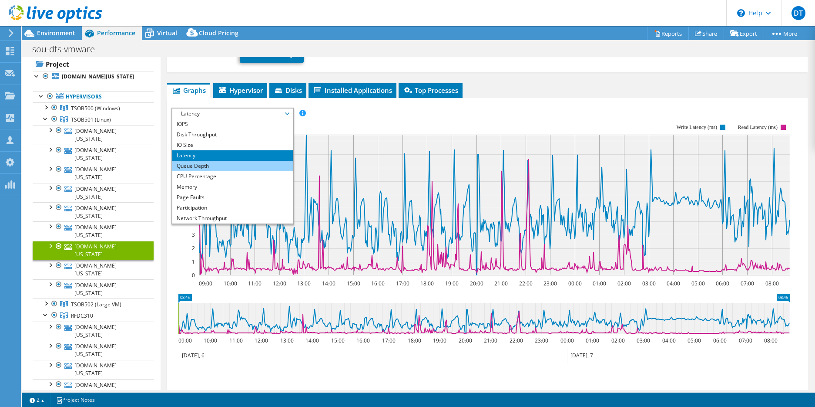
click at [229, 163] on li "Queue Depth" at bounding box center [232, 166] width 121 height 10
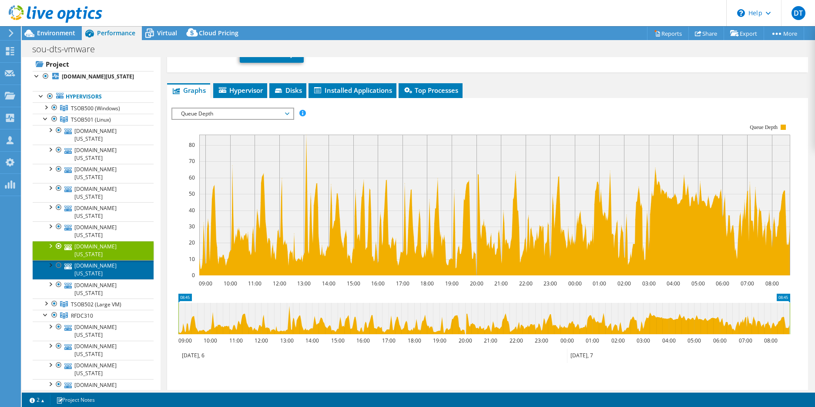
click at [102, 260] on link "[DOMAIN_NAME][US_STATE]" at bounding box center [93, 269] width 121 height 19
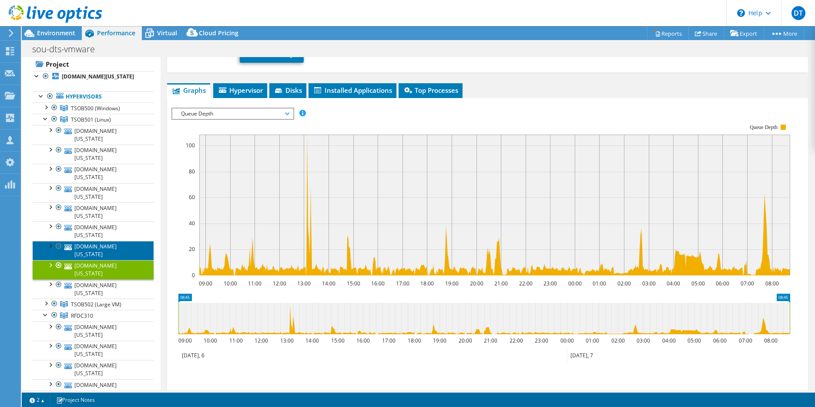
click at [104, 241] on link "[DOMAIN_NAME][US_STATE]" at bounding box center [93, 250] width 121 height 19
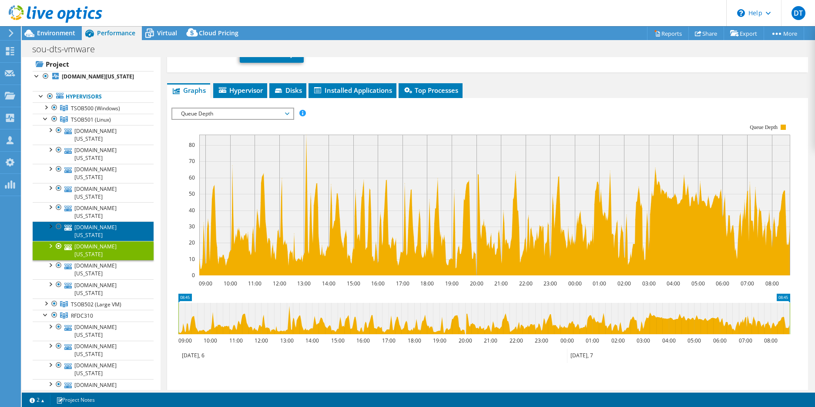
click at [101, 221] on link "[DOMAIN_NAME][US_STATE]" at bounding box center [93, 230] width 121 height 19
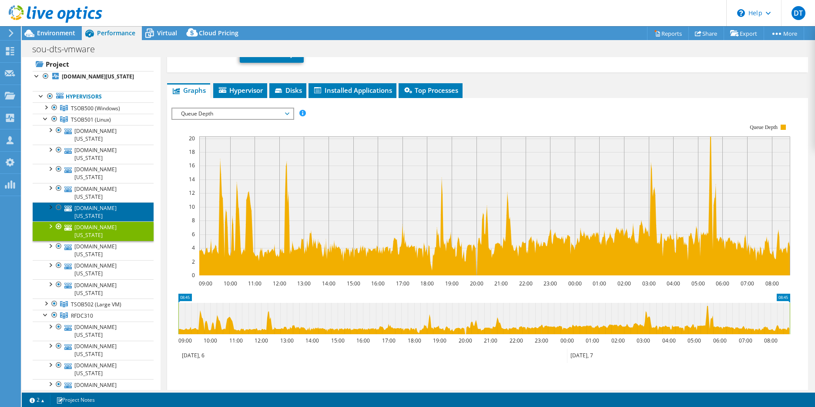
click at [100, 202] on link "[DOMAIN_NAME][US_STATE]" at bounding box center [93, 211] width 121 height 19
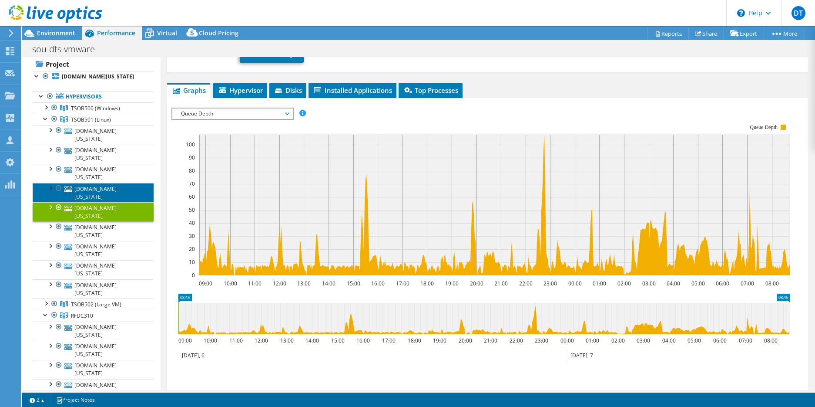
click at [103, 183] on link "[DOMAIN_NAME][US_STATE]" at bounding box center [93, 192] width 121 height 19
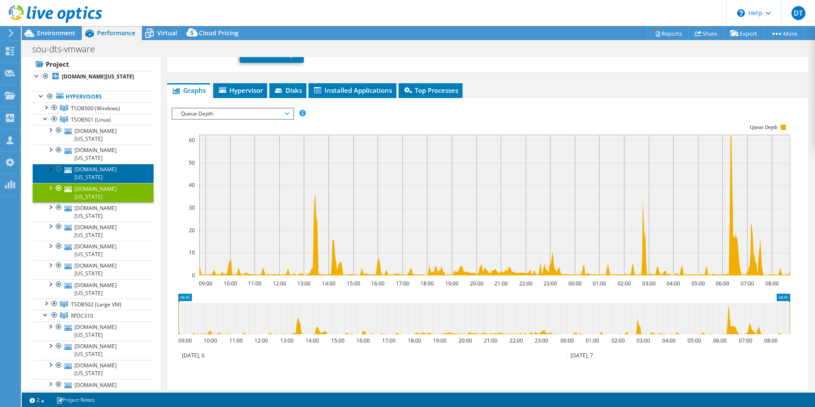
click at [102, 164] on link "[DOMAIN_NAME][US_STATE]" at bounding box center [93, 173] width 121 height 19
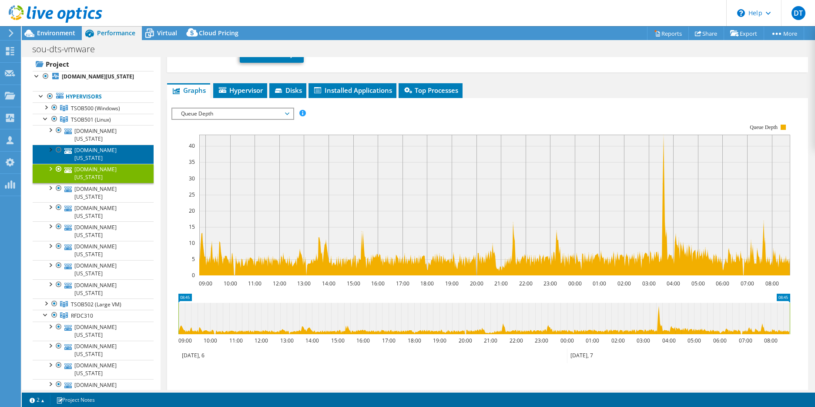
click at [104, 145] on link "[DOMAIN_NAME][US_STATE]" at bounding box center [93, 154] width 121 height 19
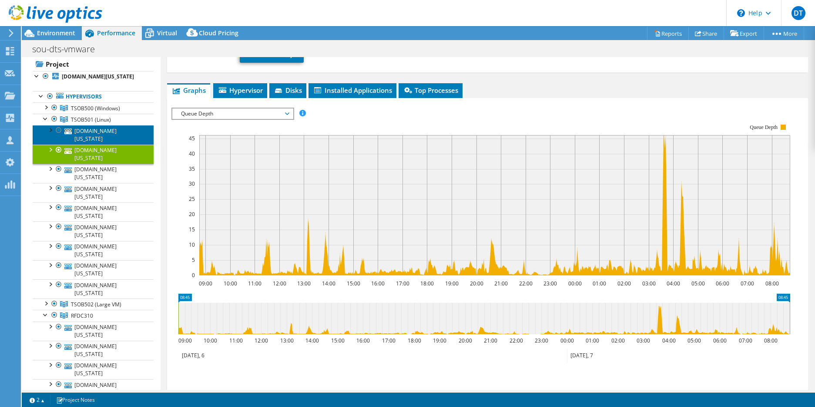
click at [103, 133] on link "[DOMAIN_NAME][US_STATE]" at bounding box center [93, 134] width 121 height 19
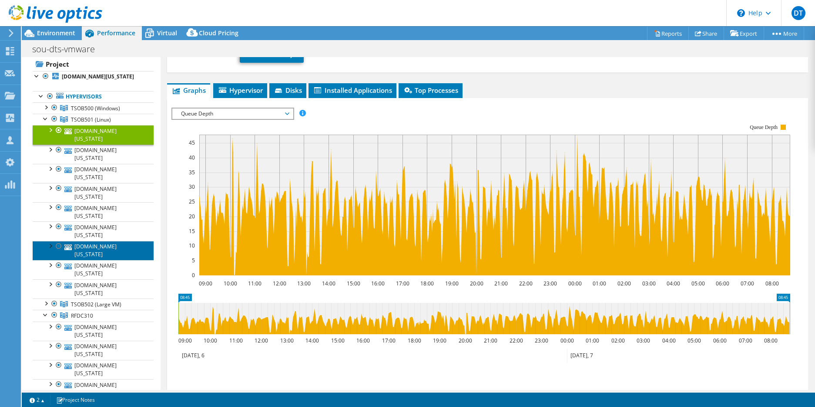
click at [95, 241] on link "[DOMAIN_NAME][US_STATE]" at bounding box center [93, 250] width 121 height 19
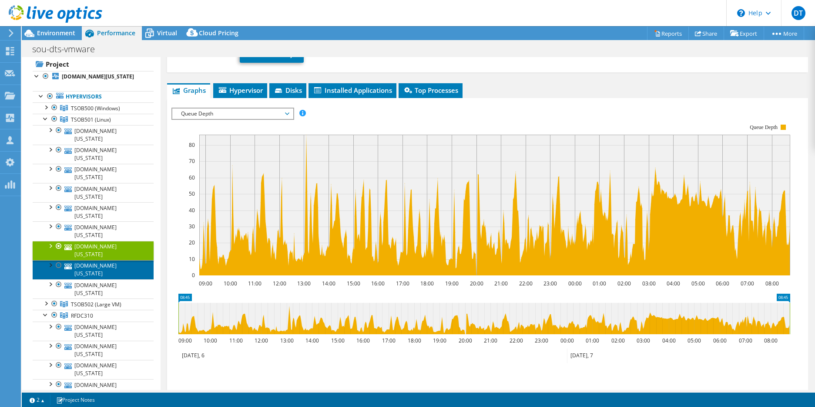
click at [112, 260] on link "[DOMAIN_NAME][US_STATE]" at bounding box center [93, 269] width 121 height 19
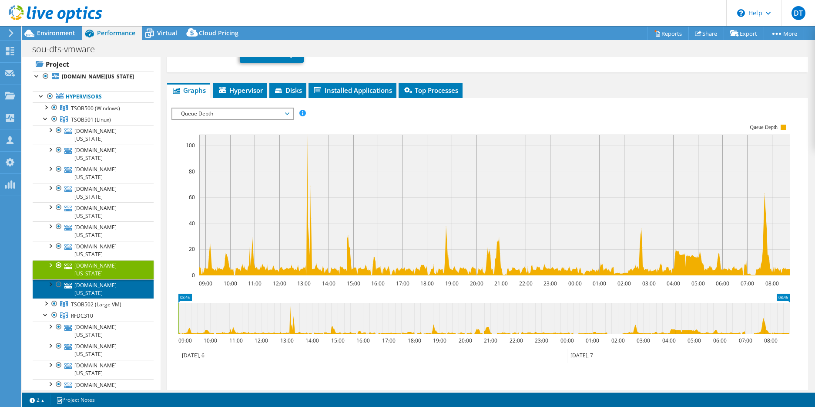
click at [108, 279] on link "[DOMAIN_NAME][US_STATE]" at bounding box center [93, 288] width 121 height 19
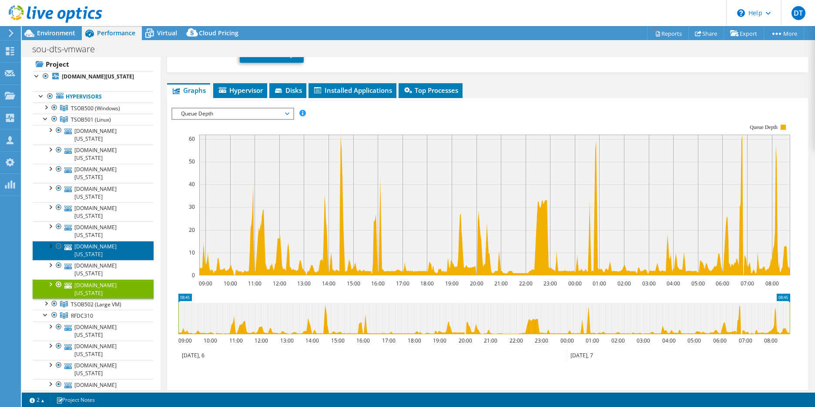
click at [117, 241] on link "[DOMAIN_NAME][US_STATE]" at bounding box center [93, 250] width 121 height 19
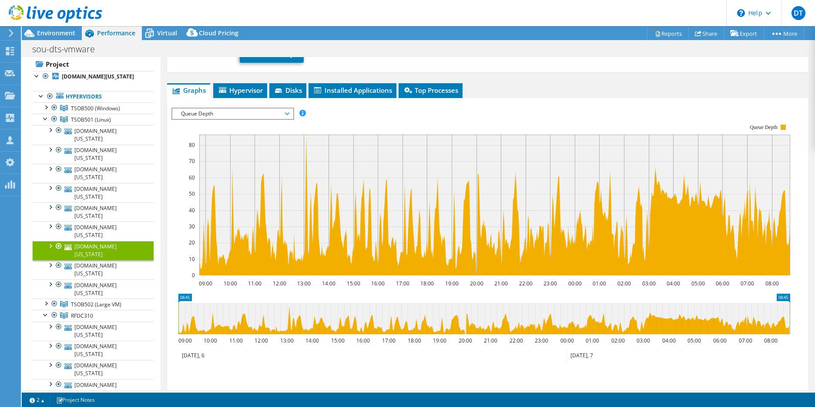
click at [216, 116] on span "Queue Depth" at bounding box center [233, 113] width 112 height 10
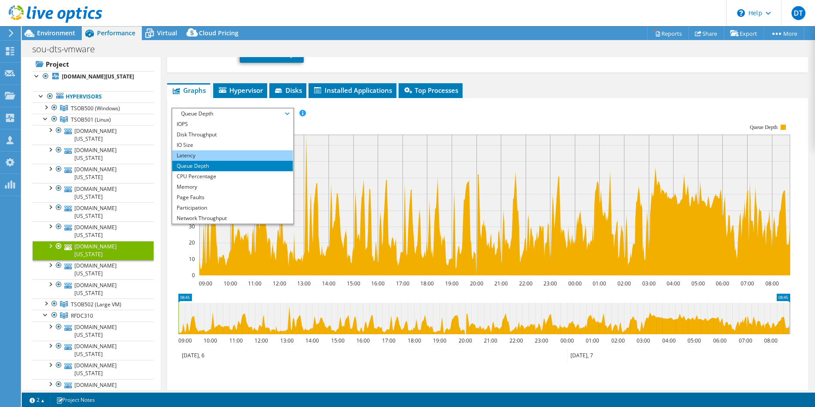
click at [195, 153] on li "Latency" at bounding box center [232, 155] width 121 height 10
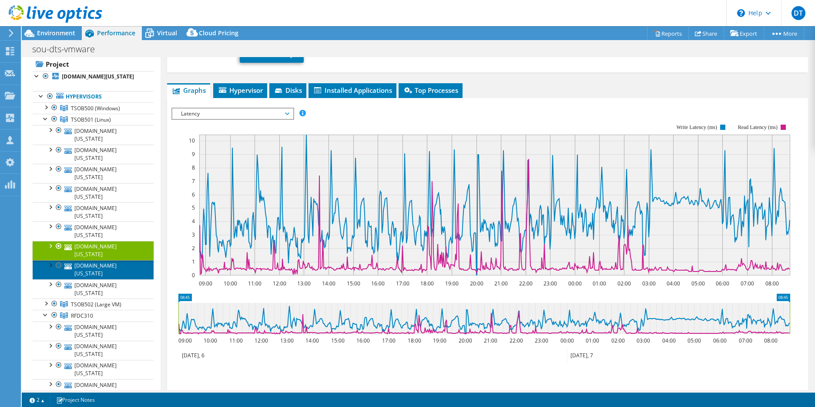
click at [96, 260] on link "[DOMAIN_NAME][US_STATE]" at bounding box center [93, 269] width 121 height 19
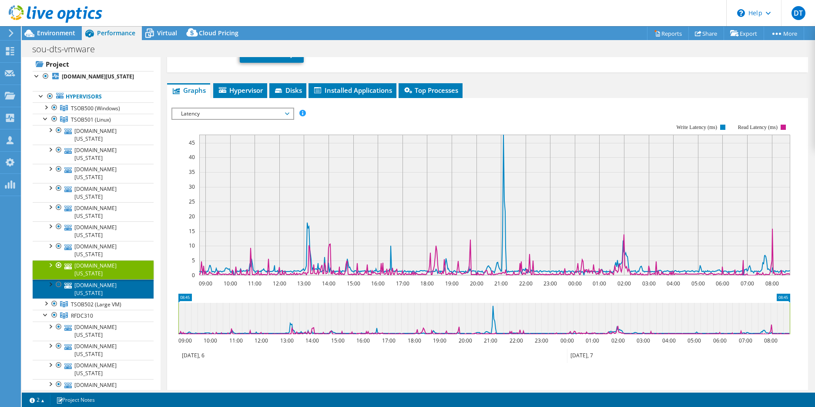
click at [109, 279] on link "[DOMAIN_NAME][US_STATE]" at bounding box center [93, 288] width 121 height 19
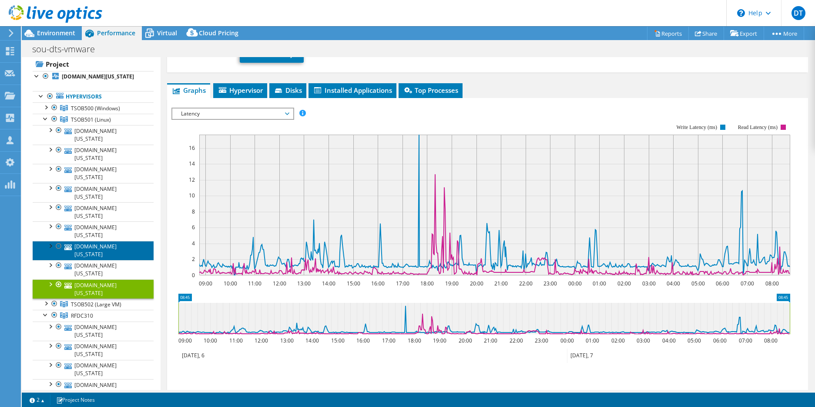
click at [113, 241] on link "[DOMAIN_NAME][US_STATE]" at bounding box center [93, 250] width 121 height 19
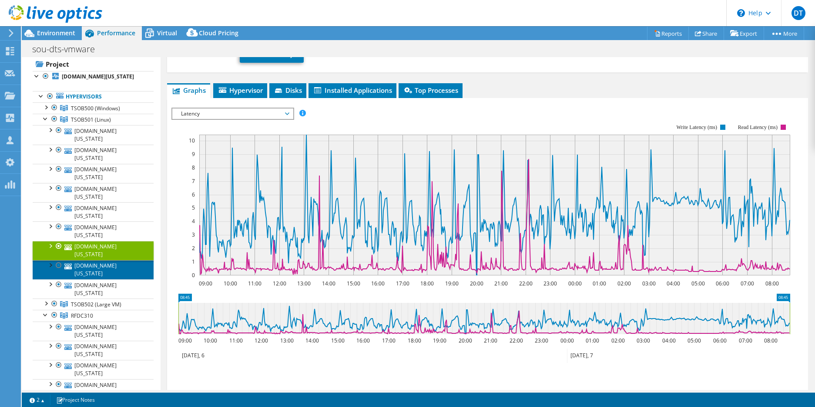
click at [96, 260] on link "[DOMAIN_NAME][US_STATE]" at bounding box center [93, 269] width 121 height 19
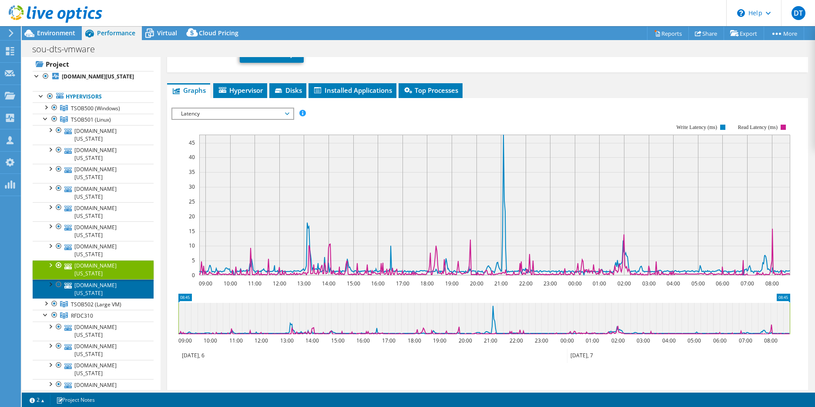
click at [105, 279] on link "[DOMAIN_NAME][US_STATE]" at bounding box center [93, 288] width 121 height 19
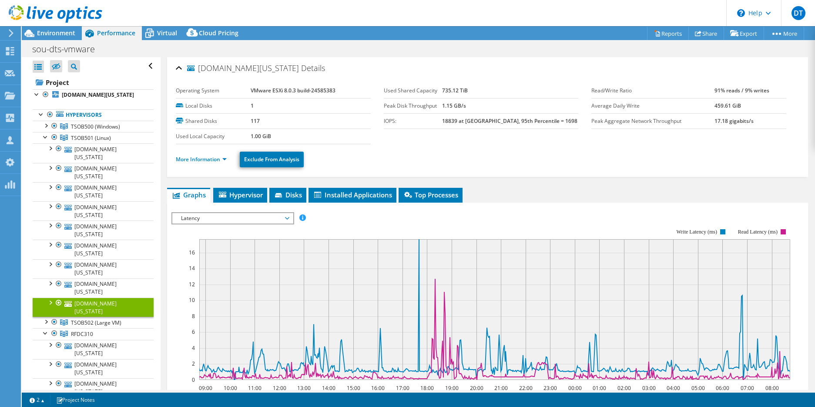
select select "USD"
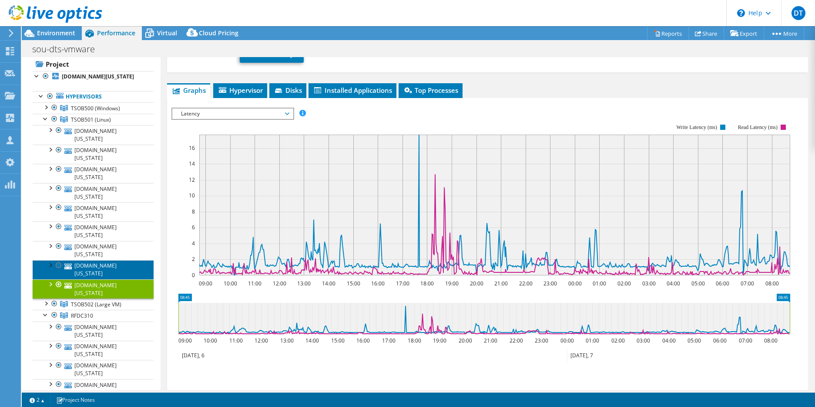
click at [107, 260] on link "[DOMAIN_NAME][US_STATE]" at bounding box center [93, 269] width 121 height 19
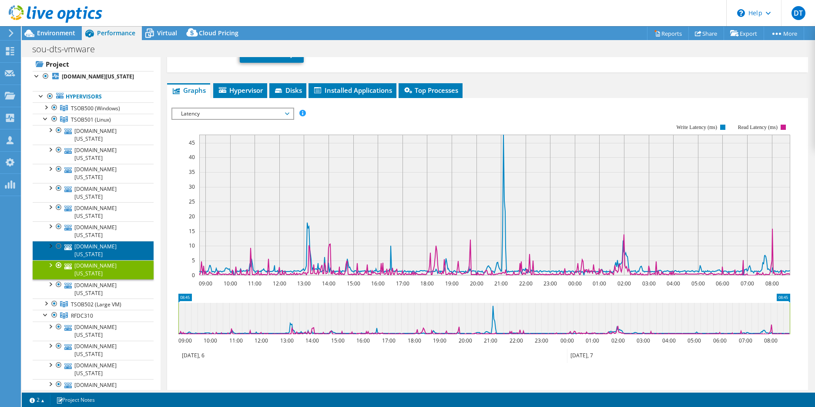
click at [101, 241] on link "[DOMAIN_NAME][US_STATE]" at bounding box center [93, 250] width 121 height 19
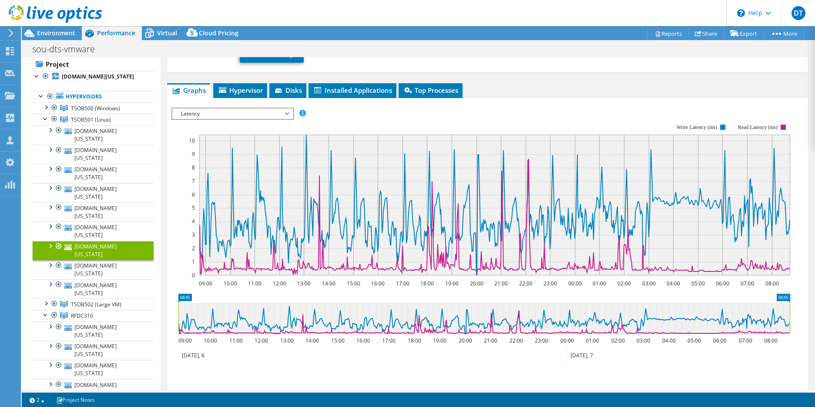
click at [220, 117] on span "Latency" at bounding box center [233, 113] width 112 height 10
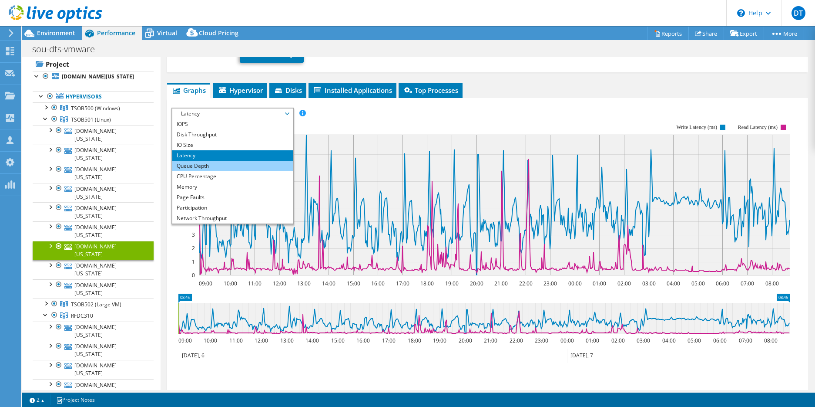
click at [208, 167] on li "Queue Depth" at bounding box center [232, 166] width 121 height 10
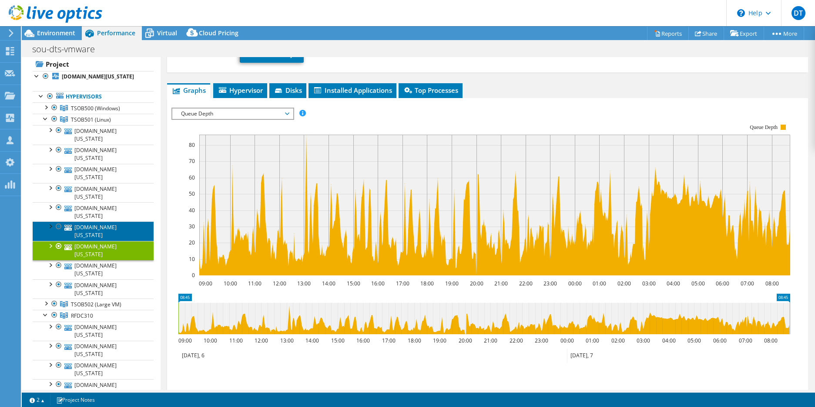
click at [119, 221] on link "[DOMAIN_NAME][US_STATE]" at bounding box center [93, 230] width 121 height 19
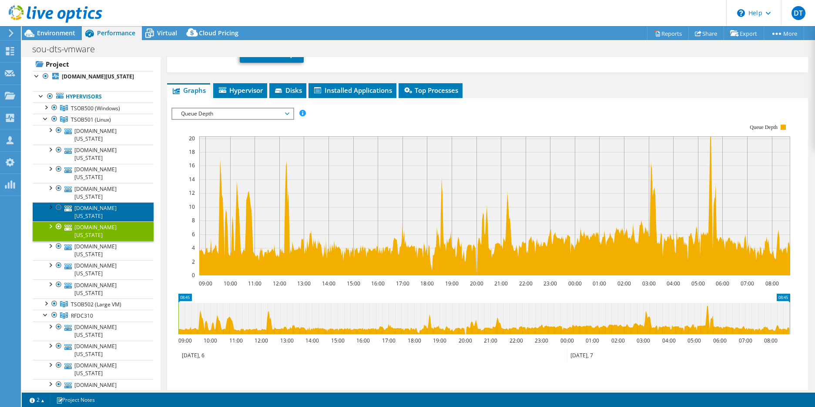
click at [86, 202] on link "[DOMAIN_NAME][US_STATE]" at bounding box center [93, 211] width 121 height 19
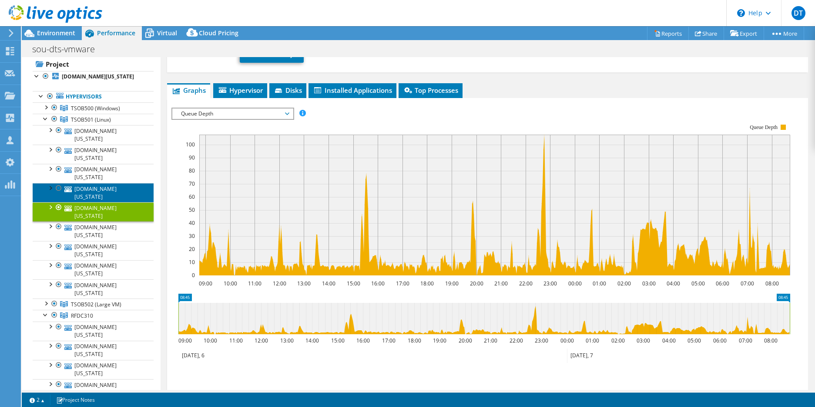
click at [94, 183] on link "[DOMAIN_NAME][US_STATE]" at bounding box center [93, 192] width 121 height 19
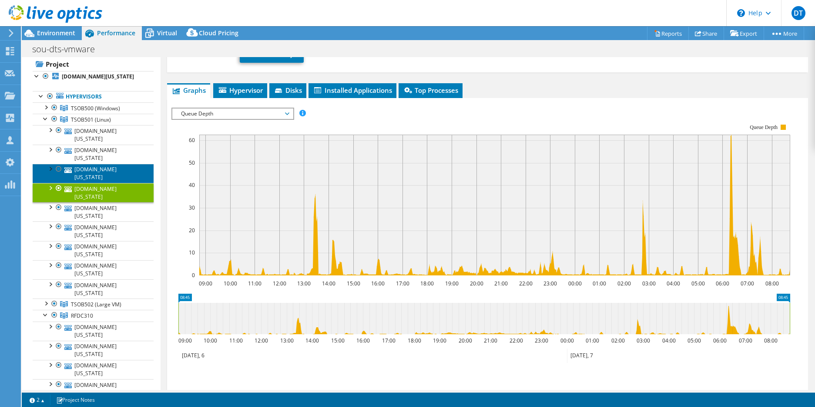
click at [99, 164] on link "[DOMAIN_NAME][US_STATE]" at bounding box center [93, 173] width 121 height 19
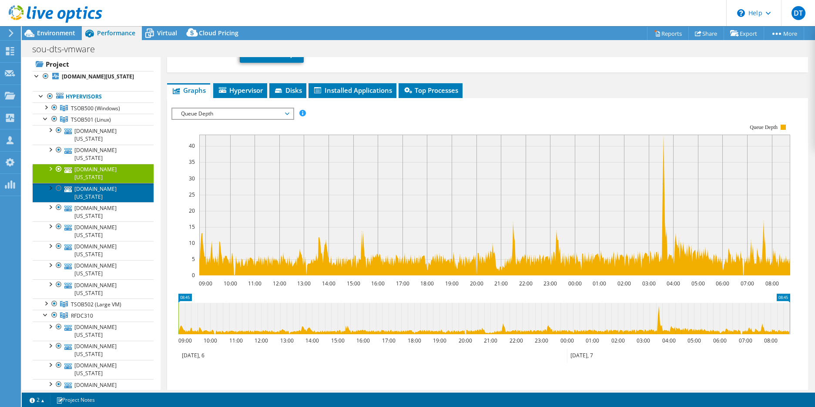
click at [98, 183] on link "[DOMAIN_NAME][US_STATE]" at bounding box center [93, 192] width 121 height 19
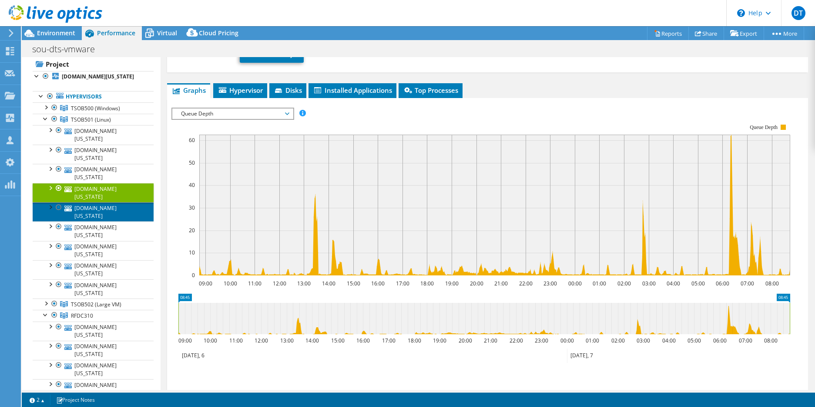
click at [90, 202] on link "[DOMAIN_NAME][US_STATE]" at bounding box center [93, 211] width 121 height 19
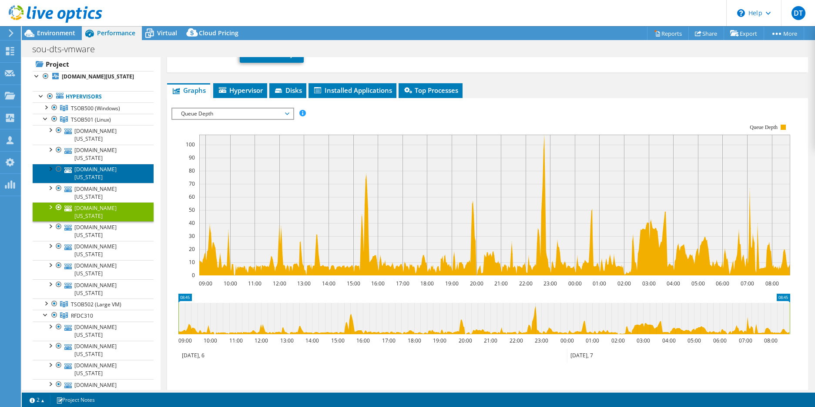
click at [98, 164] on link "[DOMAIN_NAME][US_STATE]" at bounding box center [93, 173] width 121 height 19
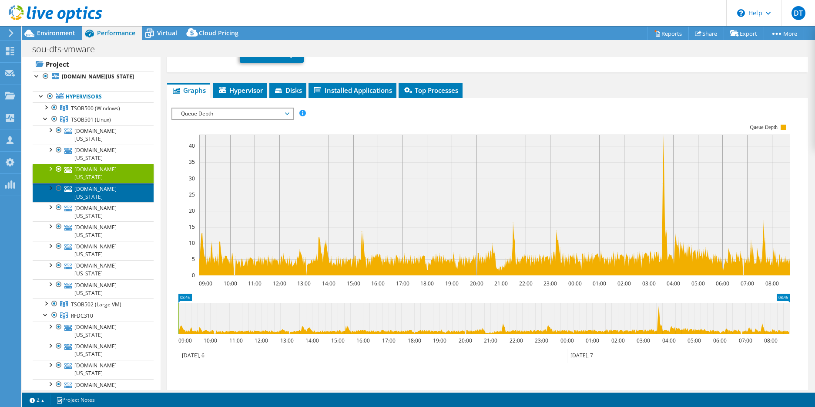
click at [101, 183] on link "[DOMAIN_NAME][US_STATE]" at bounding box center [93, 192] width 121 height 19
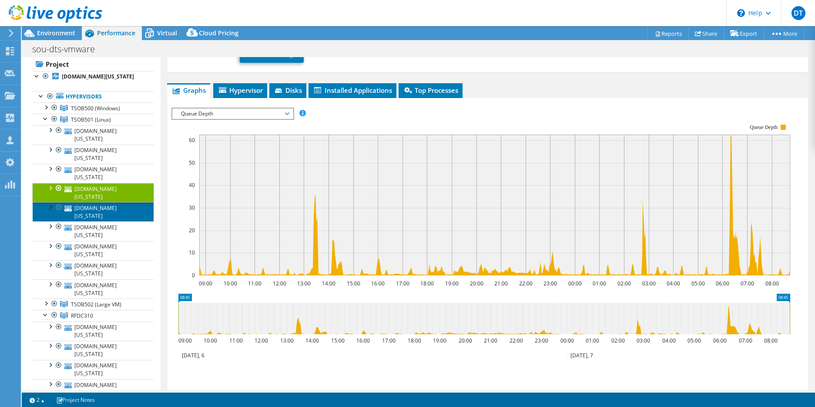
click at [111, 202] on link "[DOMAIN_NAME][US_STATE]" at bounding box center [93, 211] width 121 height 19
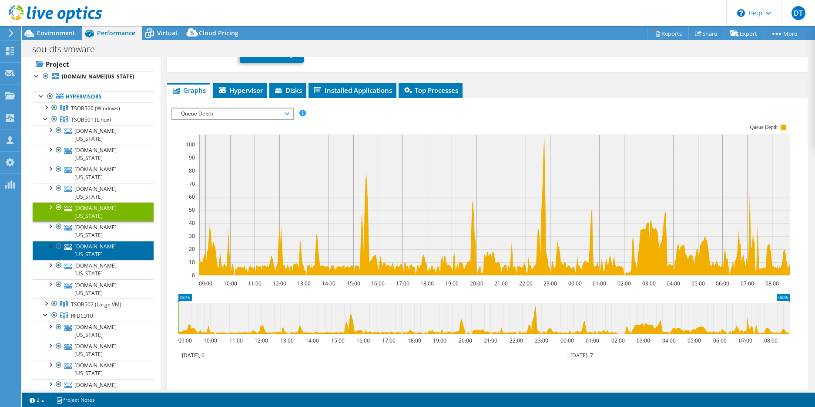
click at [95, 241] on link "[DOMAIN_NAME][US_STATE]" at bounding box center [93, 250] width 121 height 19
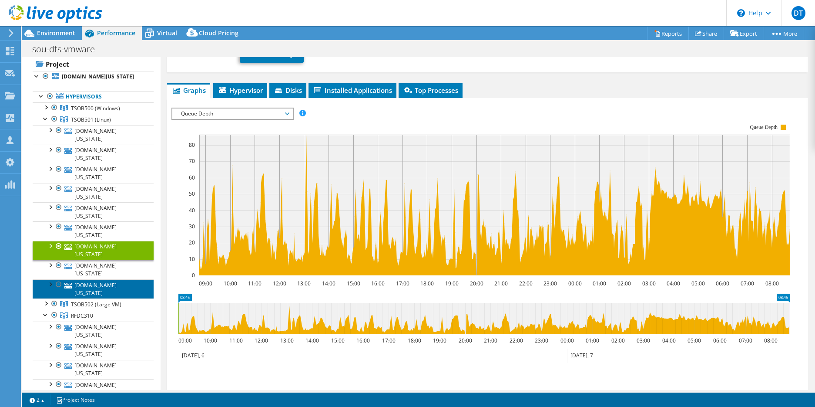
click at [110, 279] on link "[DOMAIN_NAME][US_STATE]" at bounding box center [93, 288] width 121 height 19
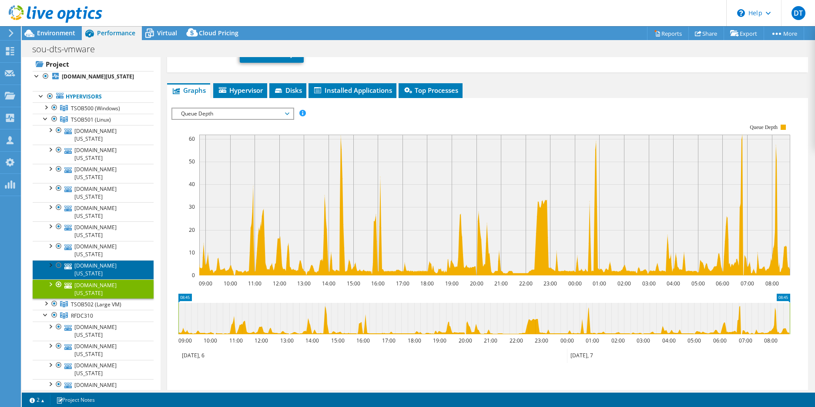
click at [109, 260] on link "[DOMAIN_NAME][US_STATE]" at bounding box center [93, 269] width 121 height 19
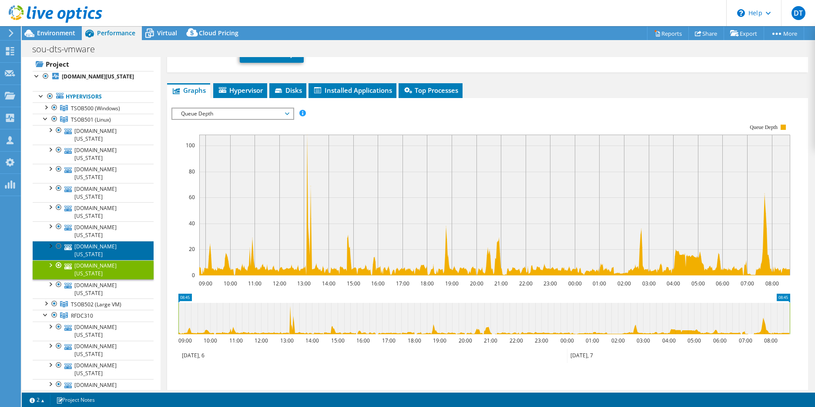
click at [111, 241] on link "[DOMAIN_NAME][US_STATE]" at bounding box center [93, 250] width 121 height 19
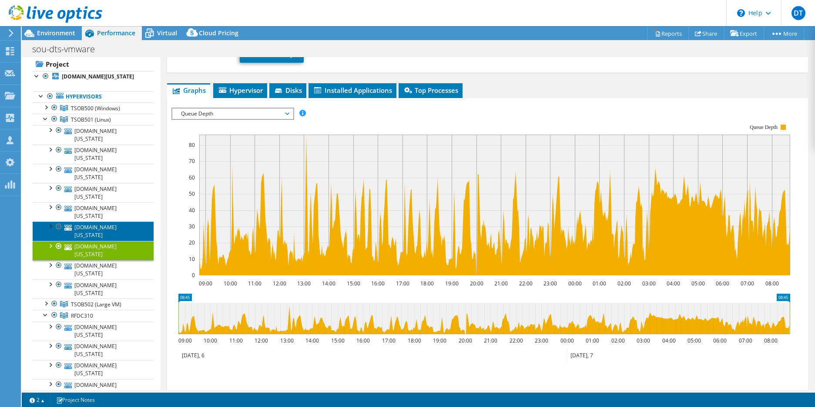
click at [111, 221] on link "[DOMAIN_NAME][US_STATE]" at bounding box center [93, 230] width 121 height 19
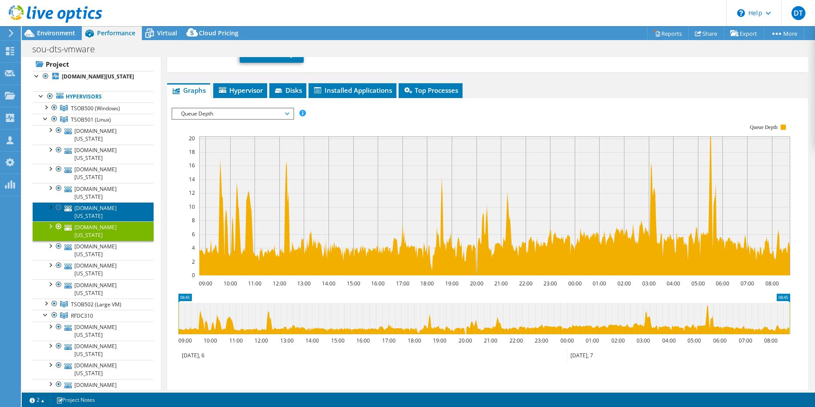
click at [111, 202] on link "[DOMAIN_NAME][US_STATE]" at bounding box center [93, 211] width 121 height 19
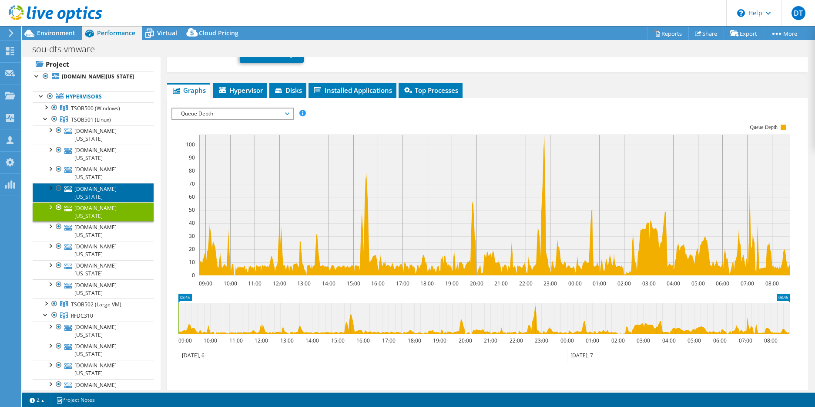
click at [114, 183] on link "[DOMAIN_NAME][US_STATE]" at bounding box center [93, 192] width 121 height 19
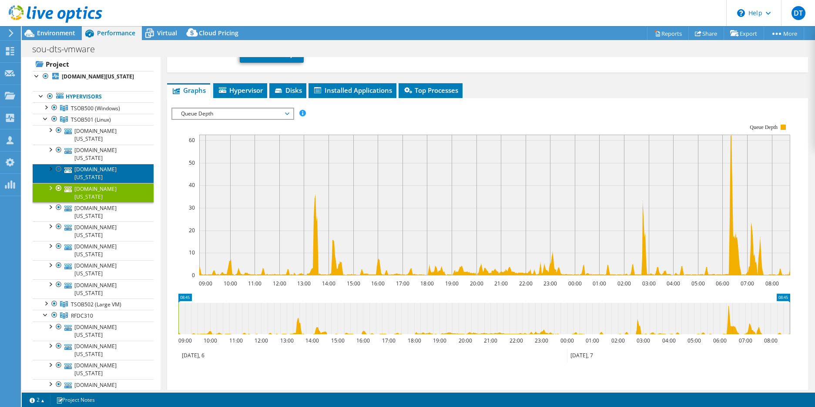
click at [117, 164] on link "[DOMAIN_NAME][US_STATE]" at bounding box center [93, 173] width 121 height 19
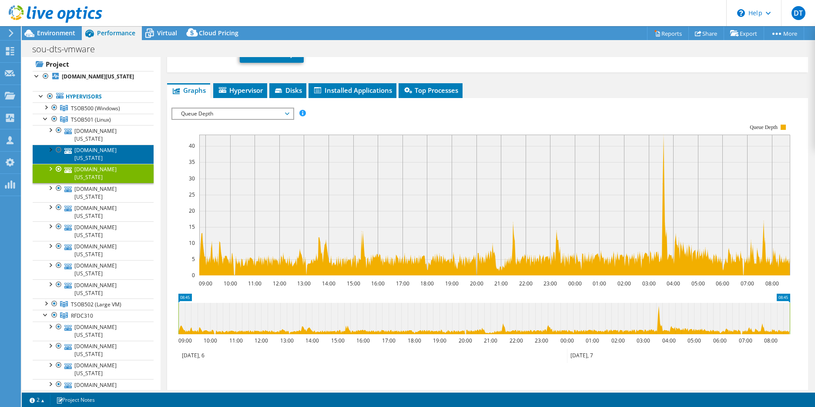
click at [117, 145] on link "[DOMAIN_NAME][US_STATE]" at bounding box center [93, 154] width 121 height 19
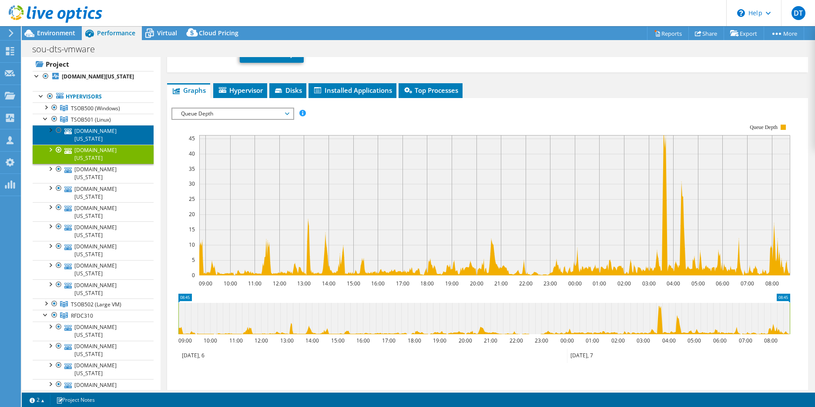
click at [123, 128] on link "[DOMAIN_NAME][US_STATE]" at bounding box center [93, 134] width 121 height 19
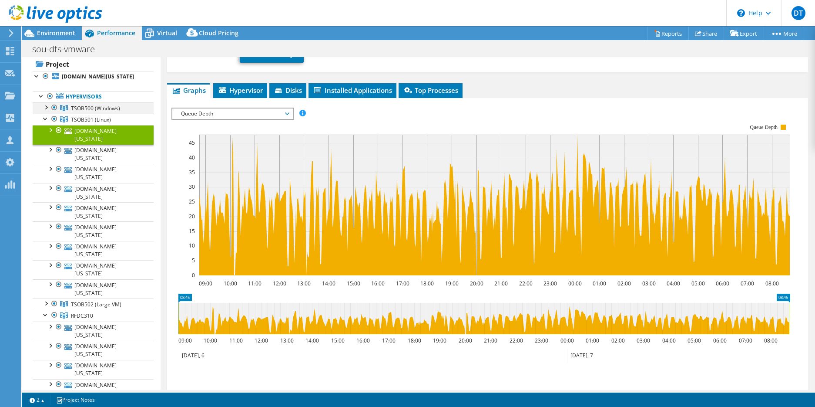
click at [44, 105] on div at bounding box center [45, 106] width 9 height 9
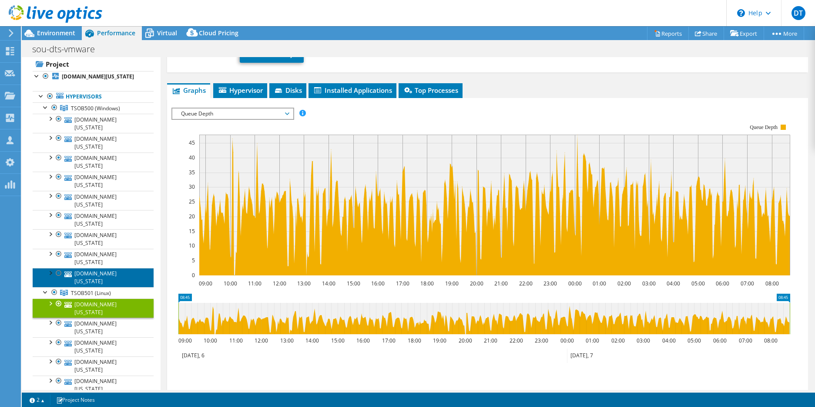
click at [105, 268] on link "[DOMAIN_NAME][US_STATE]" at bounding box center [93, 277] width 121 height 19
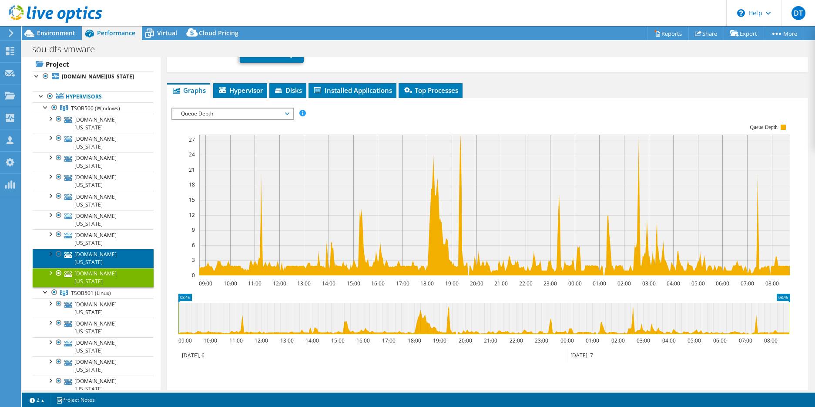
click at [105, 249] on link "[DOMAIN_NAME][US_STATE]" at bounding box center [93, 258] width 121 height 19
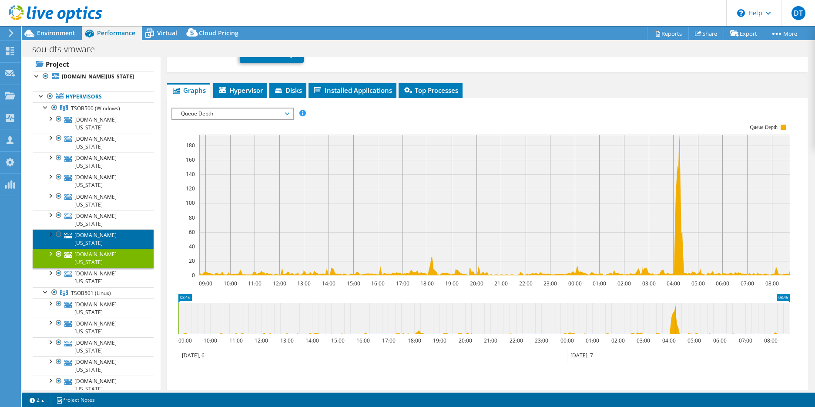
click at [104, 229] on link "[DOMAIN_NAME][US_STATE]" at bounding box center [93, 238] width 121 height 19
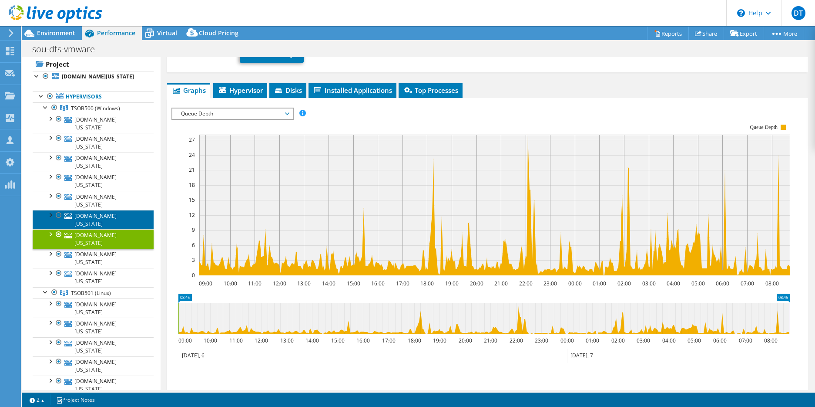
click at [106, 210] on link "[DOMAIN_NAME][US_STATE]" at bounding box center [93, 219] width 121 height 19
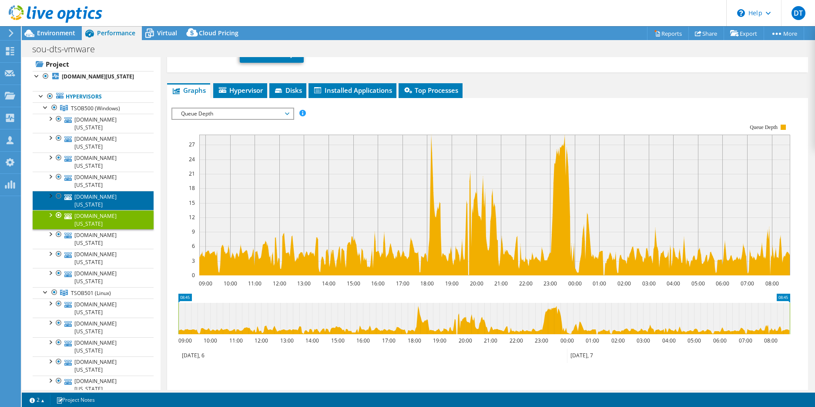
click at [106, 191] on link "[DOMAIN_NAME][US_STATE]" at bounding box center [93, 200] width 121 height 19
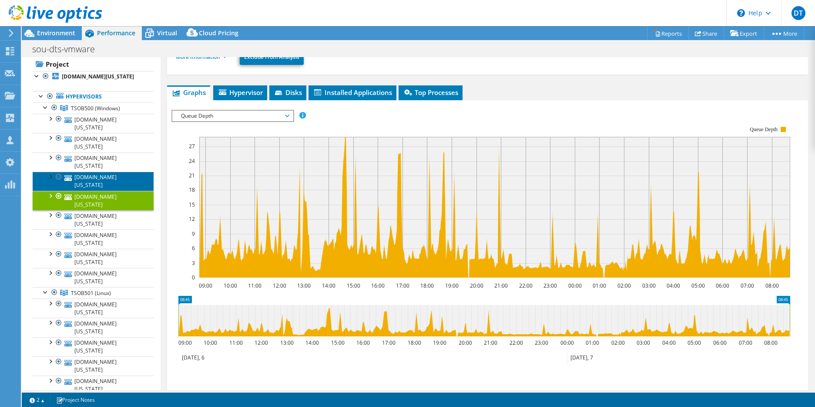
click at [102, 172] on link "[DOMAIN_NAME][US_STATE]" at bounding box center [93, 181] width 121 height 19
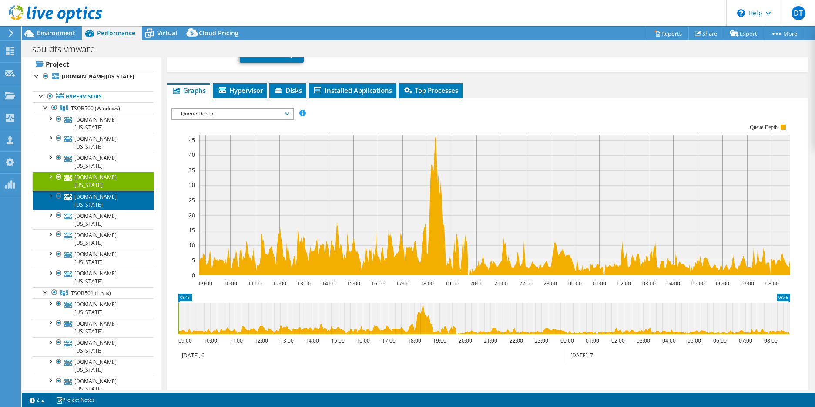
click at [102, 191] on link "[DOMAIN_NAME][US_STATE]" at bounding box center [93, 200] width 121 height 19
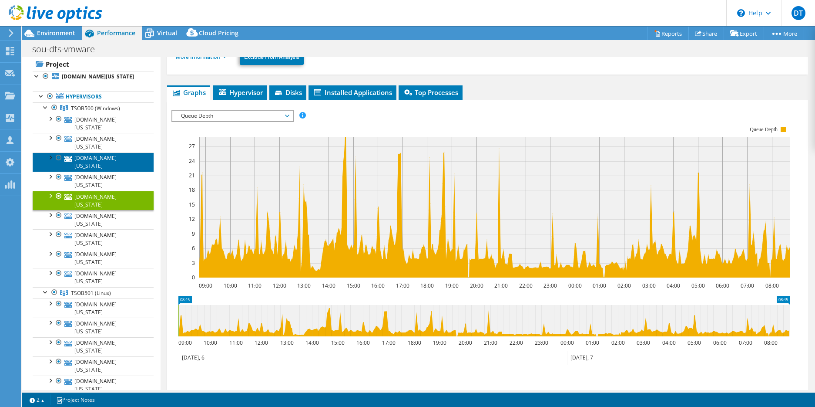
click at [97, 152] on link "[DOMAIN_NAME][US_STATE]" at bounding box center [93, 161] width 121 height 19
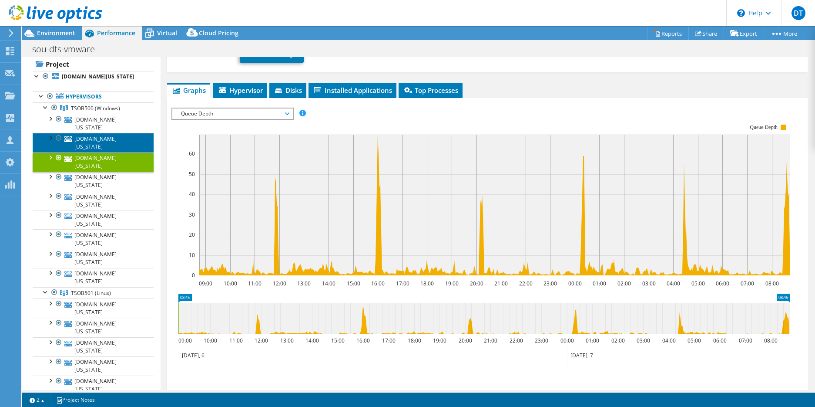
click at [102, 133] on link "[DOMAIN_NAME][US_STATE]" at bounding box center [93, 142] width 121 height 19
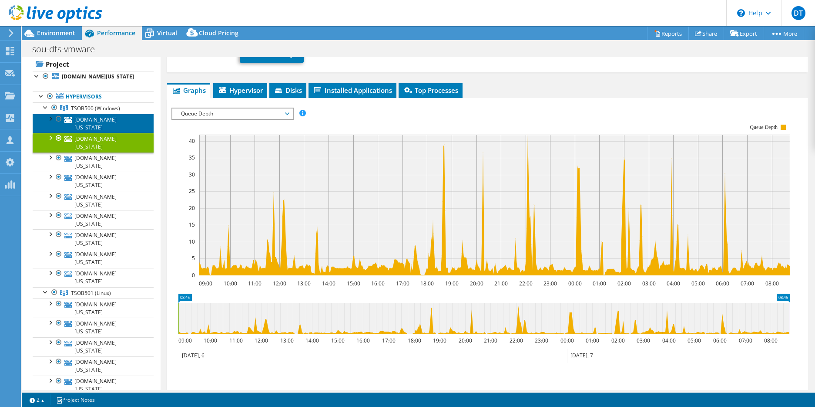
click at [104, 118] on link "[DOMAIN_NAME][US_STATE]" at bounding box center [93, 123] width 121 height 19
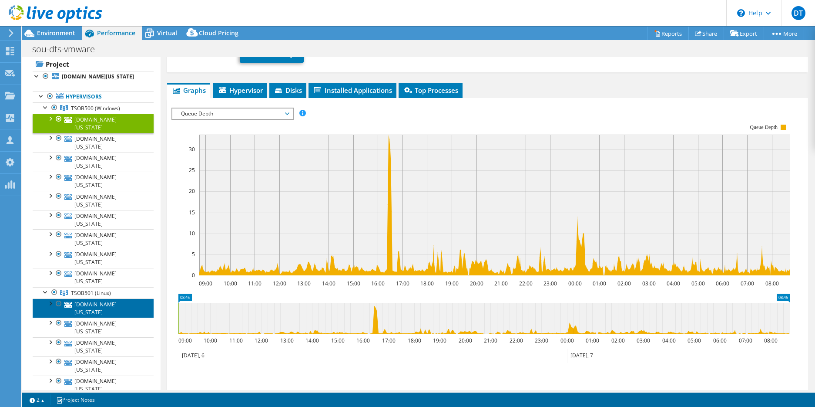
click at [90, 298] on link "[DOMAIN_NAME][US_STATE]" at bounding box center [93, 307] width 121 height 19
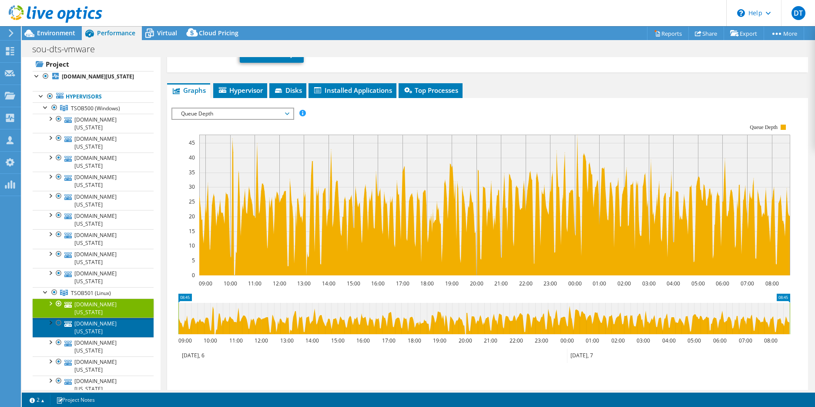
click at [90, 317] on link "[DOMAIN_NAME][US_STATE]" at bounding box center [93, 326] width 121 height 19
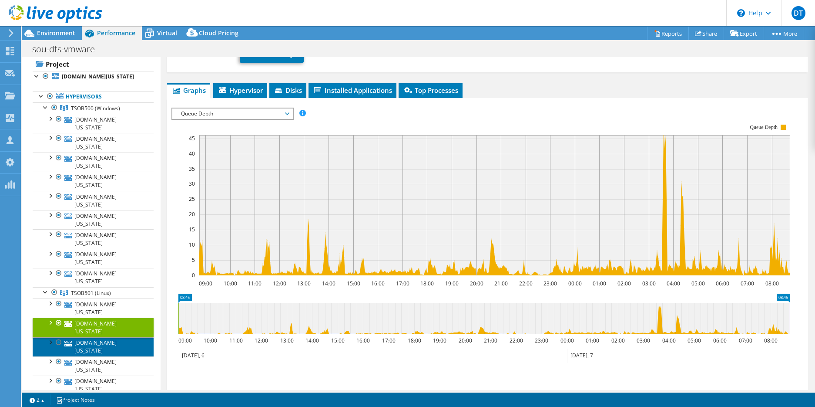
click at [92, 337] on link "[DOMAIN_NAME][US_STATE]" at bounding box center [93, 346] width 121 height 19
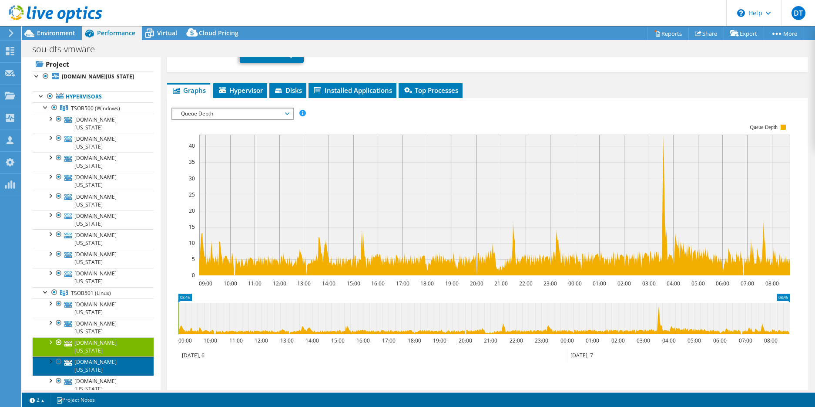
click at [93, 356] on link "[DOMAIN_NAME][US_STATE]" at bounding box center [93, 365] width 121 height 19
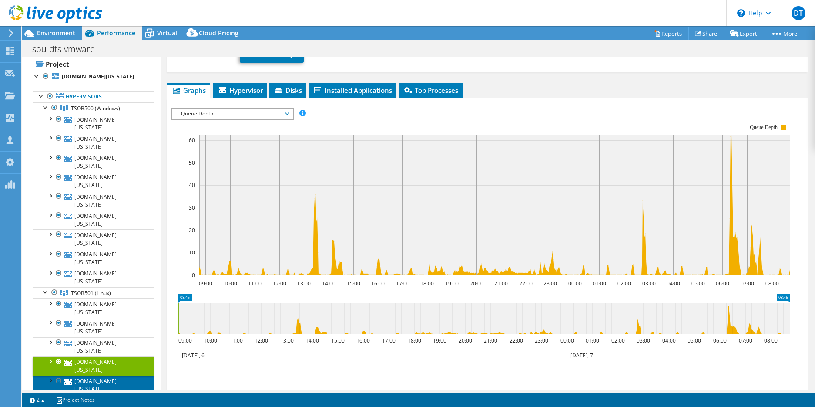
click at [94, 375] on link "[DOMAIN_NAME][US_STATE]" at bounding box center [93, 384] width 121 height 19
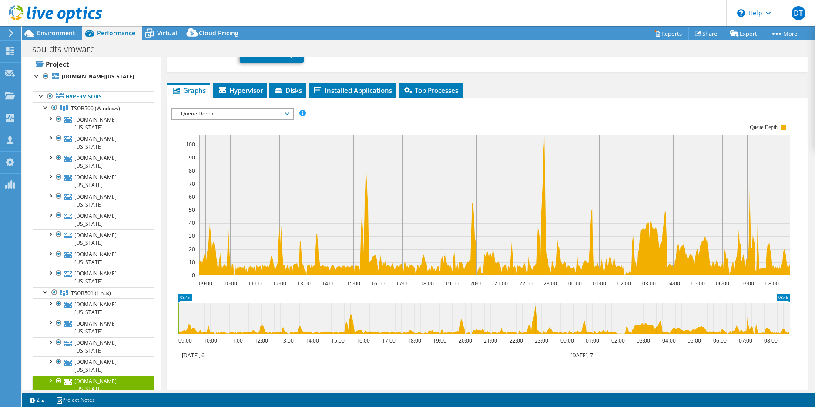
click at [94, 394] on link "[DOMAIN_NAME][US_STATE]" at bounding box center [93, 403] width 121 height 19
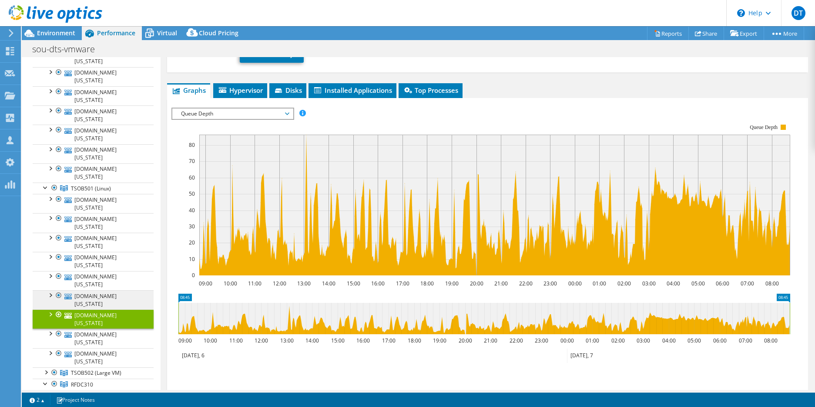
scroll to position [0, 0]
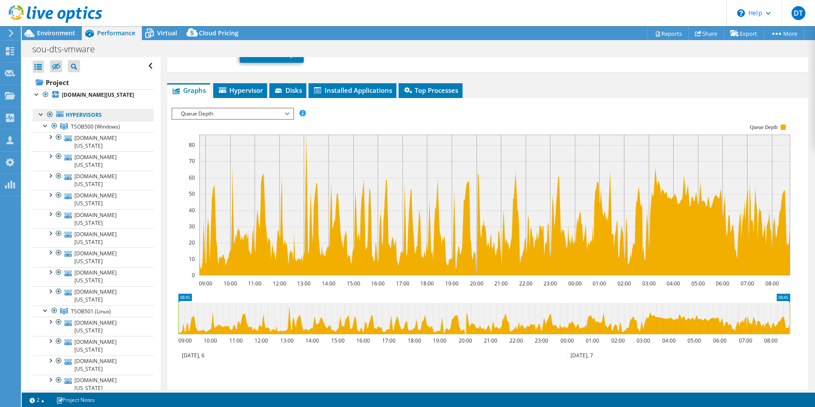
click at [90, 111] on link "Hypervisors" at bounding box center [93, 114] width 121 height 11
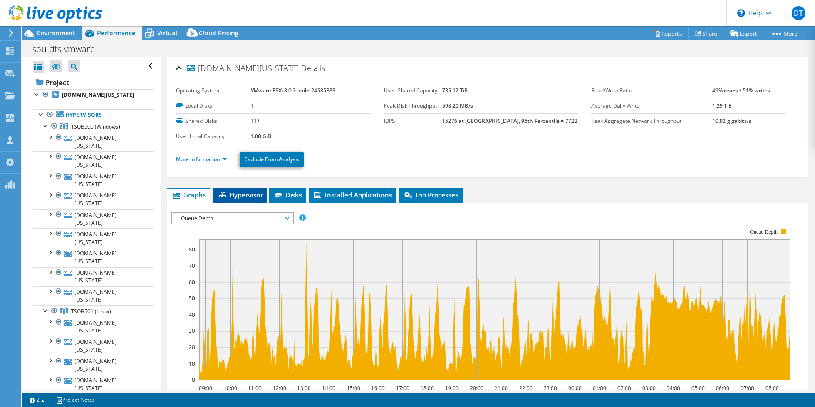
click at [251, 193] on span "Hypervisor" at bounding box center [240, 194] width 45 height 9
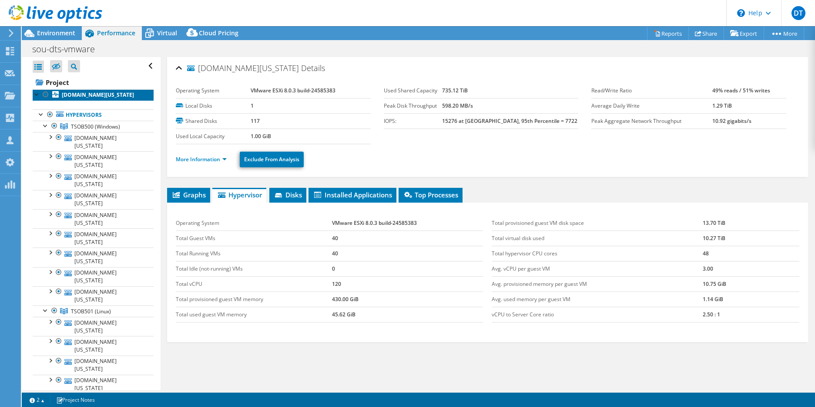
click at [81, 97] on b "[DOMAIN_NAME][US_STATE]" at bounding box center [98, 94] width 72 height 7
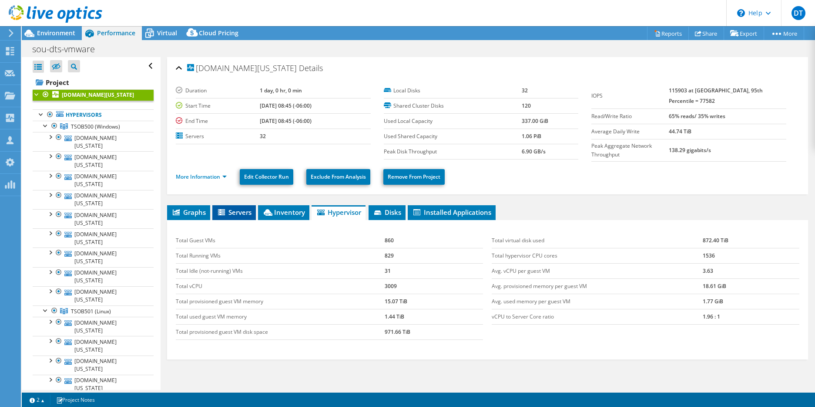
click at [236, 215] on span "Servers" at bounding box center [234, 212] width 35 height 9
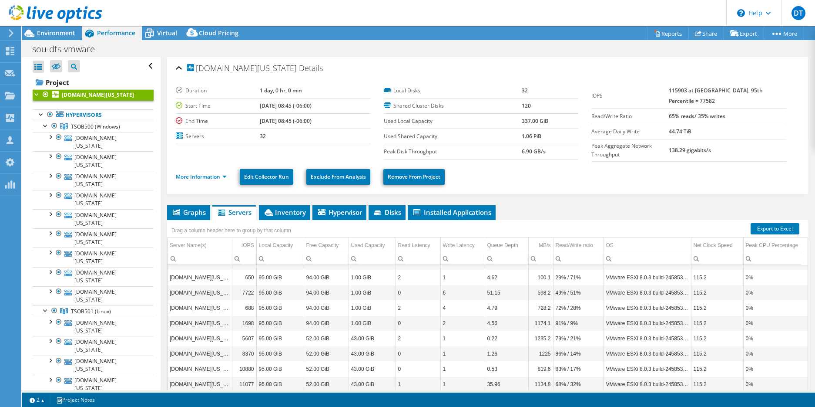
scroll to position [157, 0]
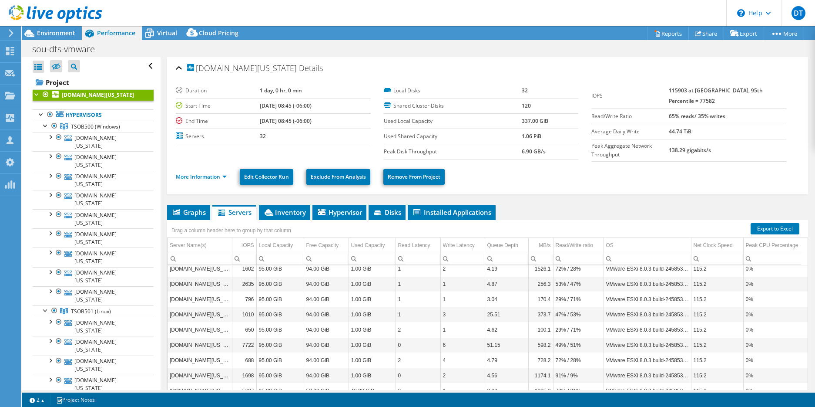
click at [199, 349] on td "[DOMAIN_NAME][US_STATE]" at bounding box center [200, 344] width 64 height 15
click at [676, 347] on td "VMware ESXi 8.0.3 build-24585383" at bounding box center [648, 344] width 88 height 15
click at [676, 344] on td "VMware ESXi 8.0.3 build-24585383" at bounding box center [648, 344] width 88 height 15
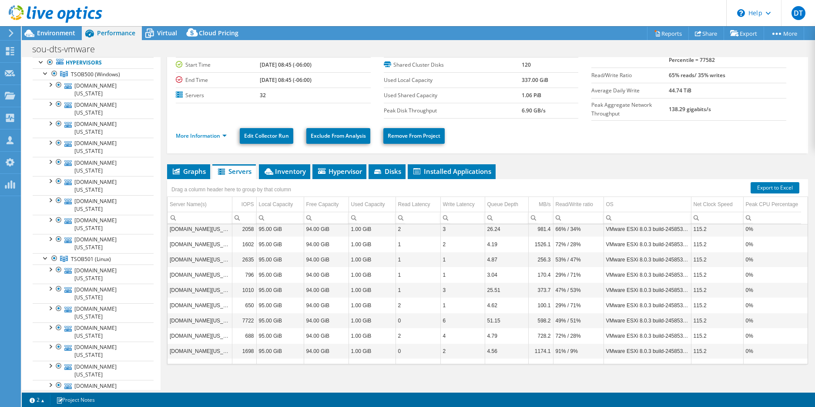
scroll to position [142, 0]
click at [718, 318] on td "115.2" at bounding box center [717, 318] width 52 height 15
click at [189, 172] on span "Graphs" at bounding box center [189, 171] width 34 height 9
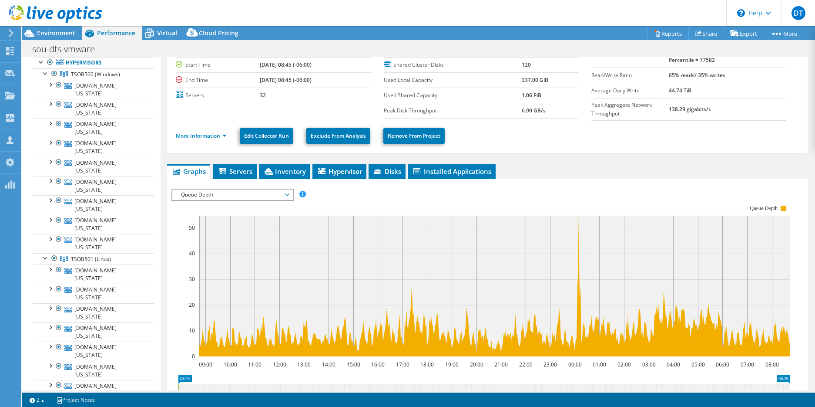
click at [232, 198] on span "Queue Depth" at bounding box center [233, 194] width 112 height 10
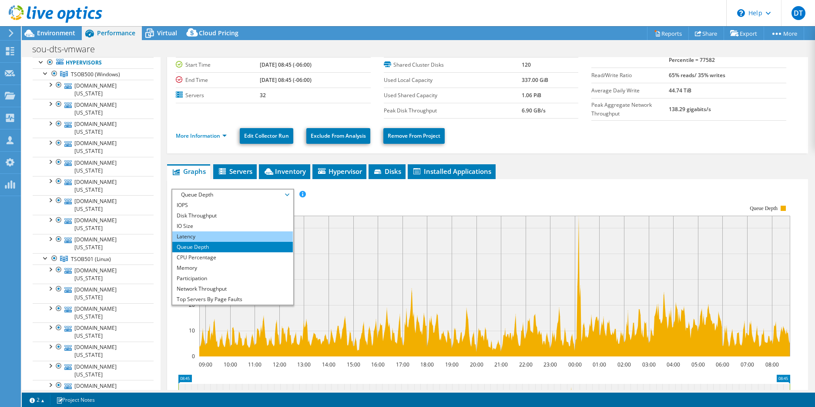
scroll to position [0, 0]
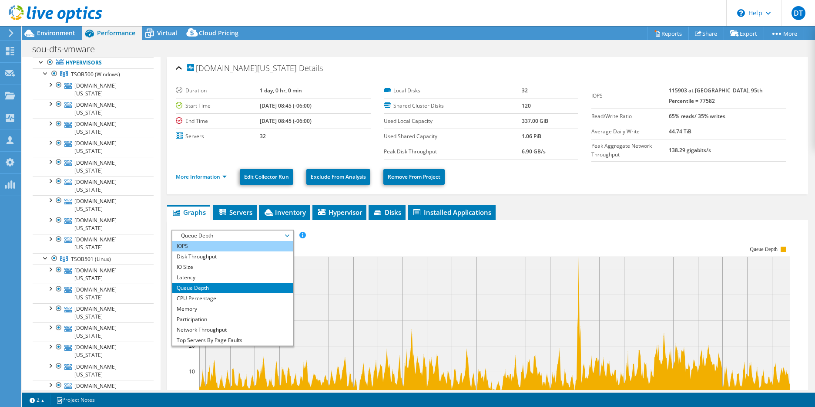
click at [224, 245] on li "IOPS" at bounding box center [232, 246] width 121 height 10
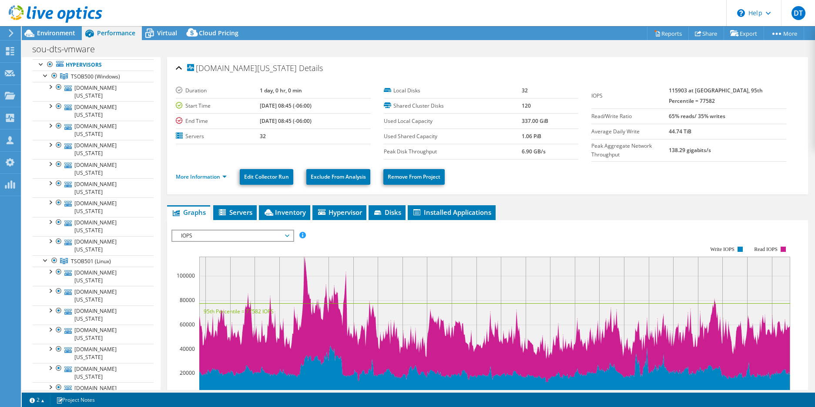
scroll to position [10, 0]
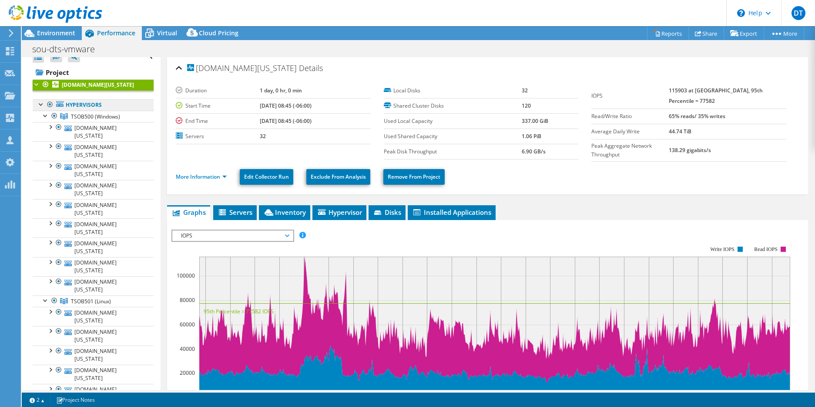
click at [77, 104] on link "Hypervisors" at bounding box center [93, 104] width 121 height 11
click at [92, 86] on b "[DOMAIN_NAME][US_STATE]" at bounding box center [98, 84] width 72 height 7
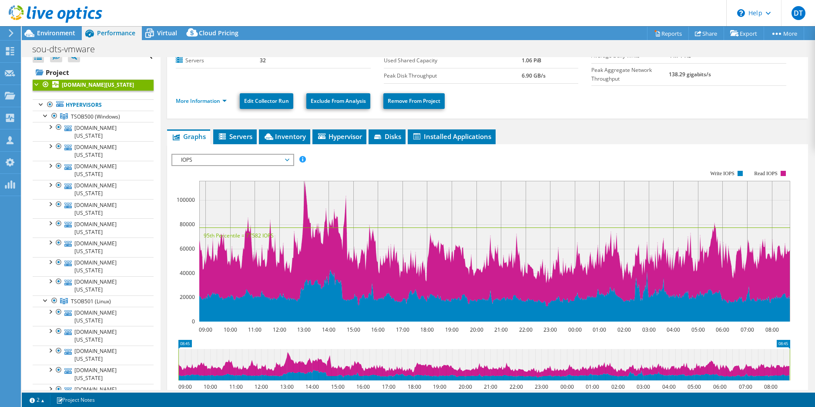
scroll to position [79, 0]
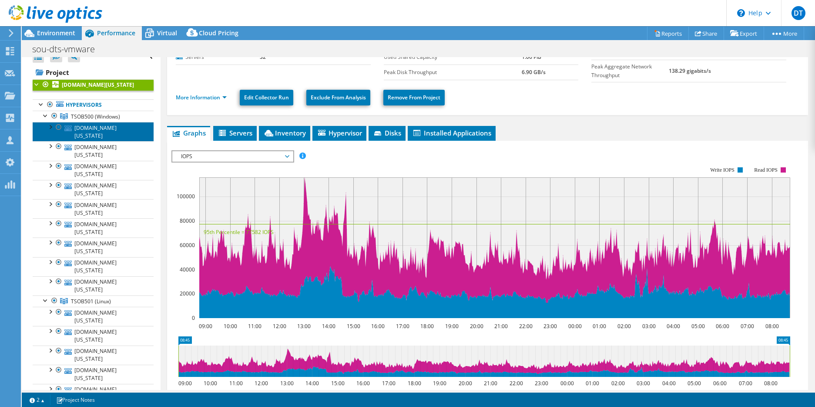
click at [109, 128] on link "[DOMAIN_NAME][US_STATE]" at bounding box center [93, 131] width 121 height 19
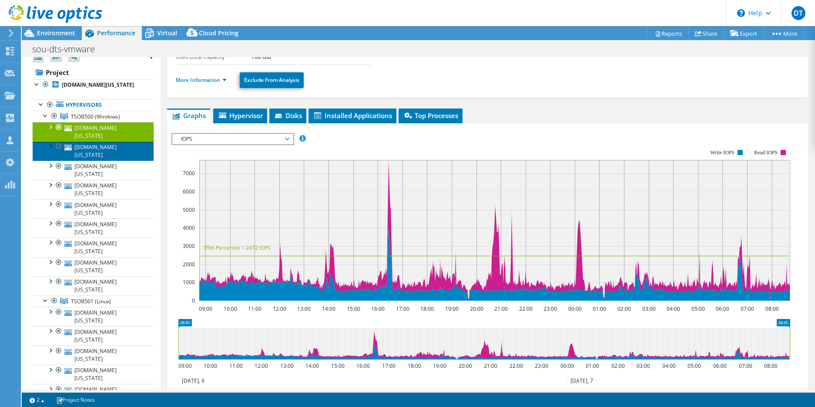
click at [109, 141] on link "[DOMAIN_NAME][US_STATE]" at bounding box center [93, 150] width 121 height 19
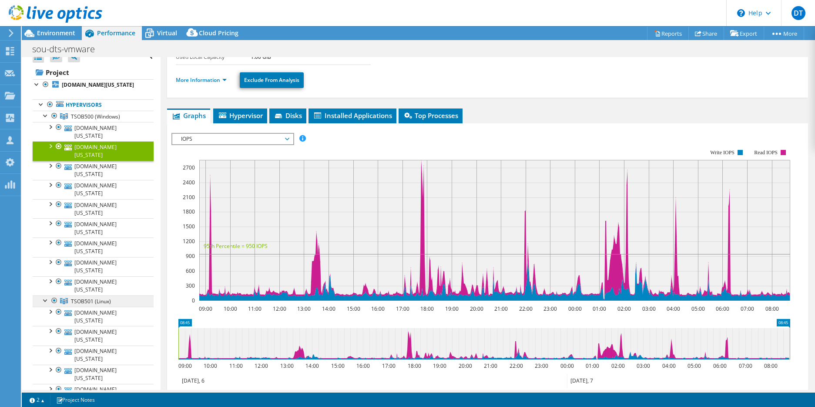
click at [107, 120] on span "TSOB501 (Linux)" at bounding box center [95, 116] width 49 height 7
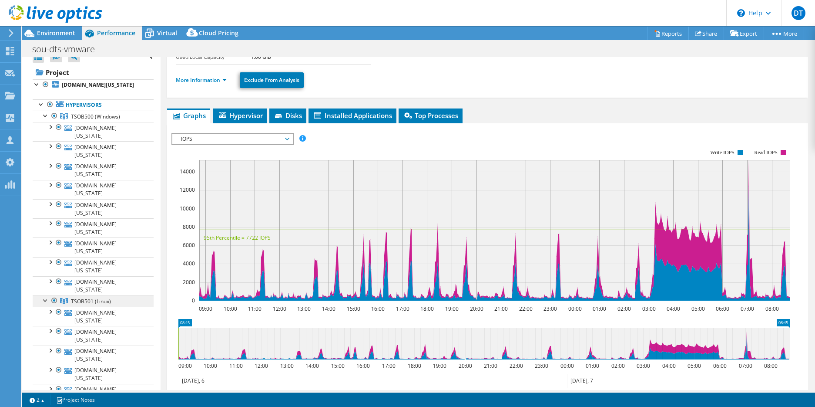
click at [104, 120] on span "TSOB501 (Linux)" at bounding box center [95, 116] width 49 height 7
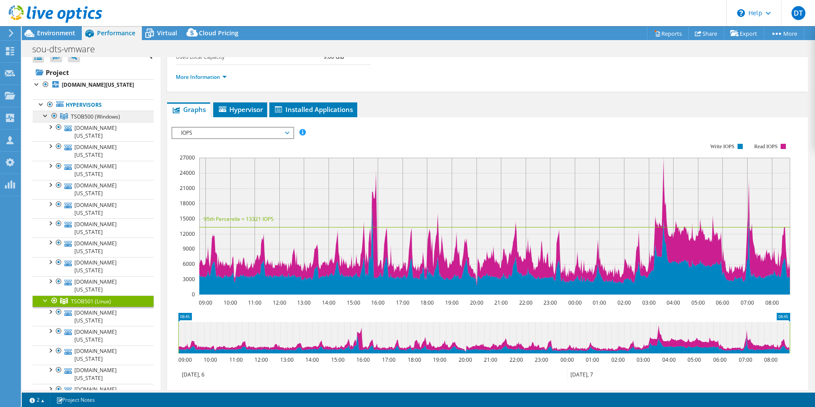
click at [109, 117] on span "TSOB500 (Windows)" at bounding box center [95, 116] width 49 height 7
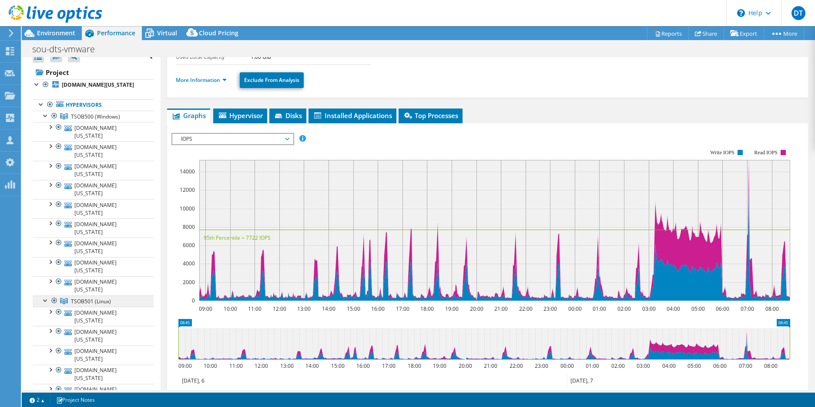
click at [106, 120] on span "TSOB501 (Linux)" at bounding box center [95, 116] width 49 height 7
